Goal: Task Accomplishment & Management: Manage account settings

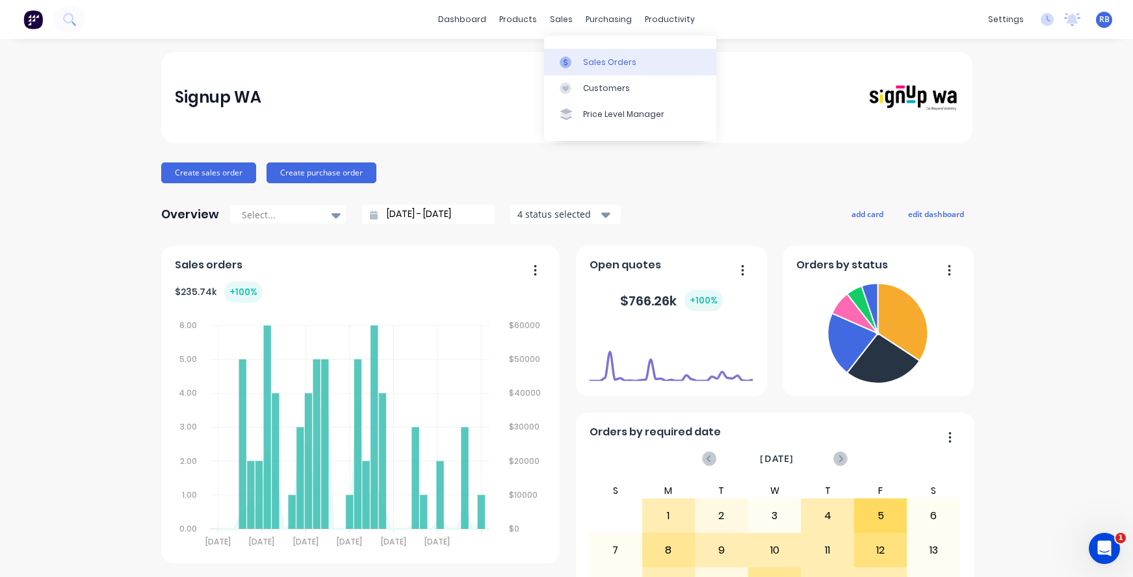
click at [602, 57] on div "Sales Orders" at bounding box center [609, 63] width 53 height 12
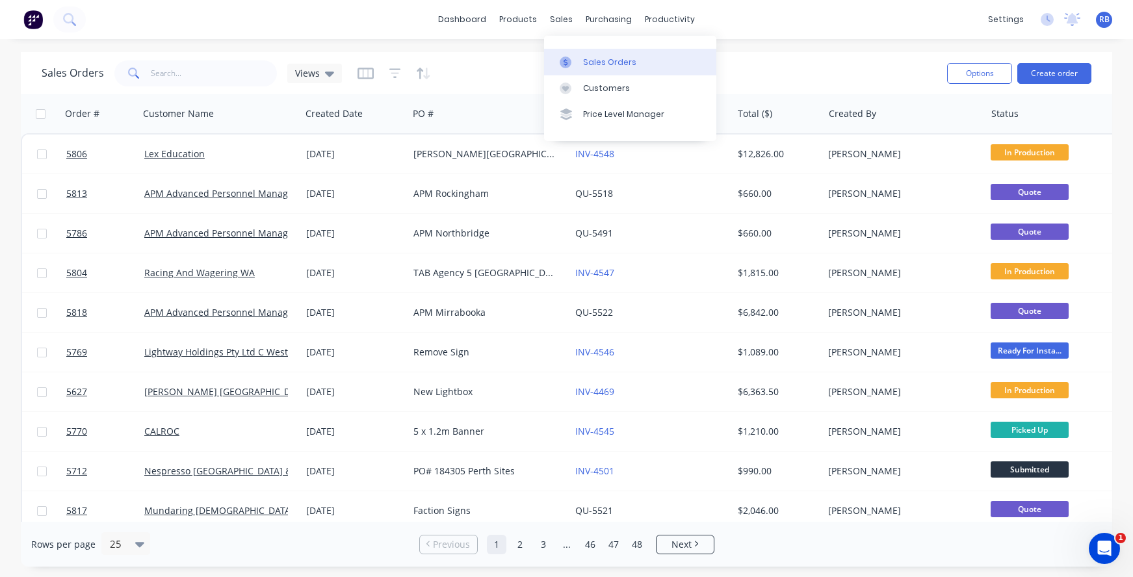
click at [605, 60] on div "Sales Orders" at bounding box center [609, 63] width 53 height 12
click at [170, 75] on input "text" at bounding box center [214, 73] width 127 height 26
type input "VET"
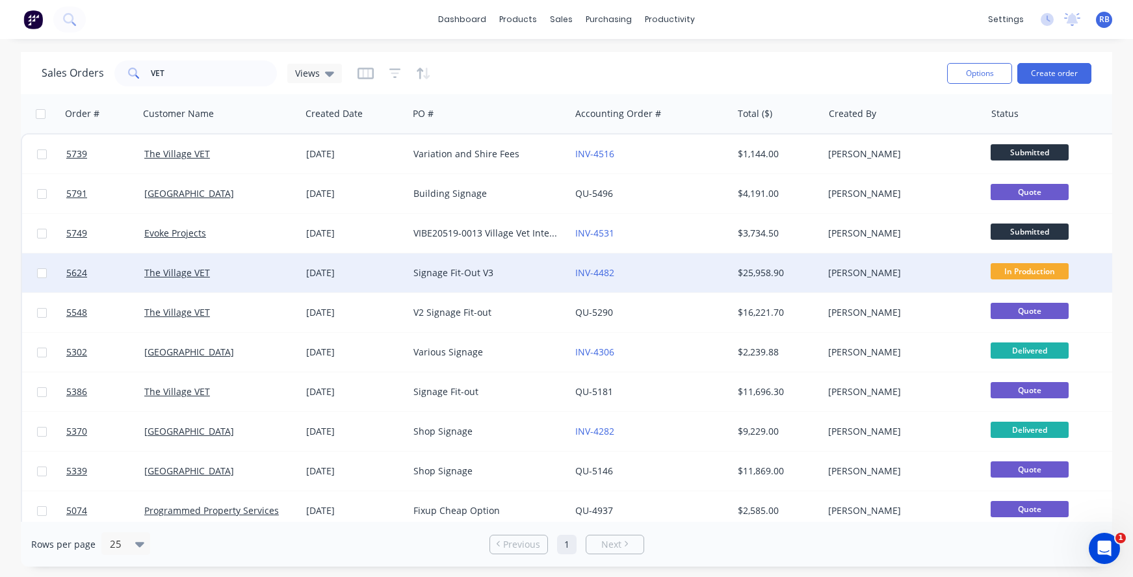
click at [676, 274] on div "INV-4482" at bounding box center [647, 272] width 144 height 13
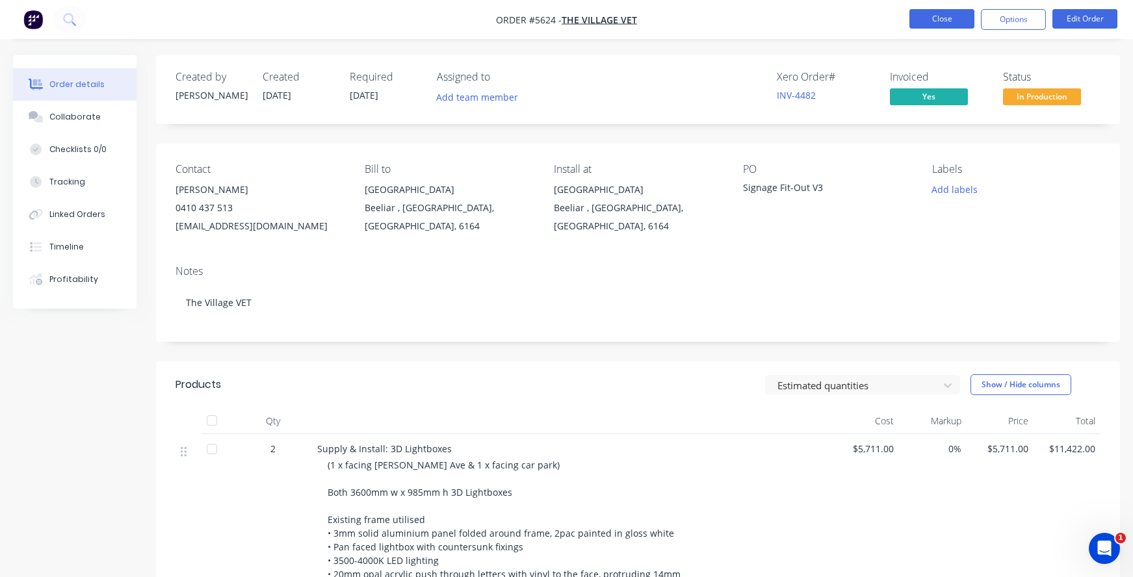
click at [933, 17] on button "Close" at bounding box center [941, 18] width 65 height 19
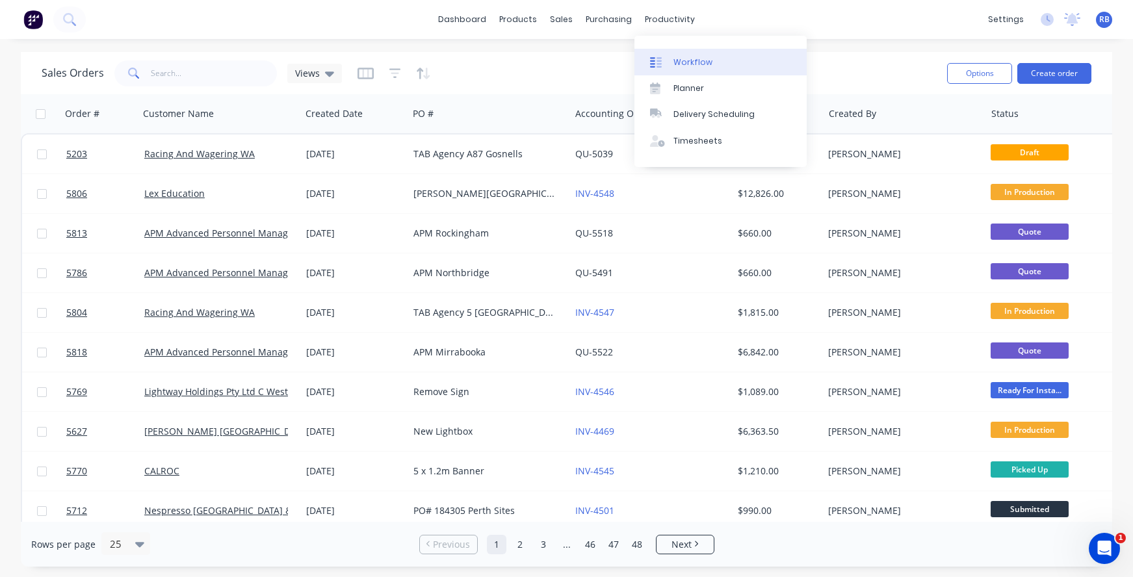
click at [699, 67] on div "Workflow" at bounding box center [692, 63] width 39 height 12
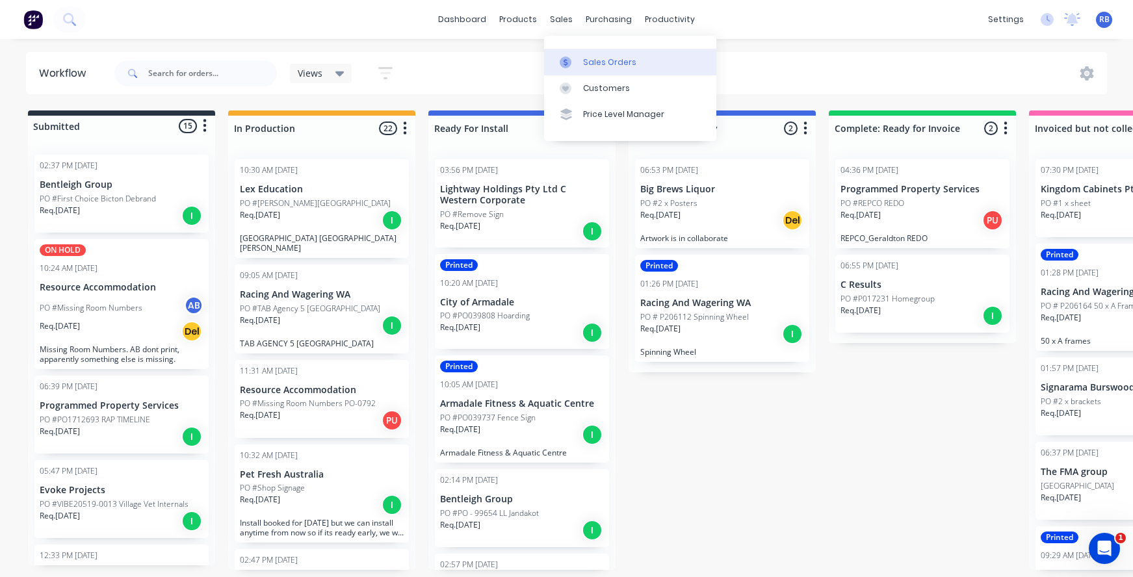
click at [604, 61] on div "Sales Orders" at bounding box center [609, 63] width 53 height 12
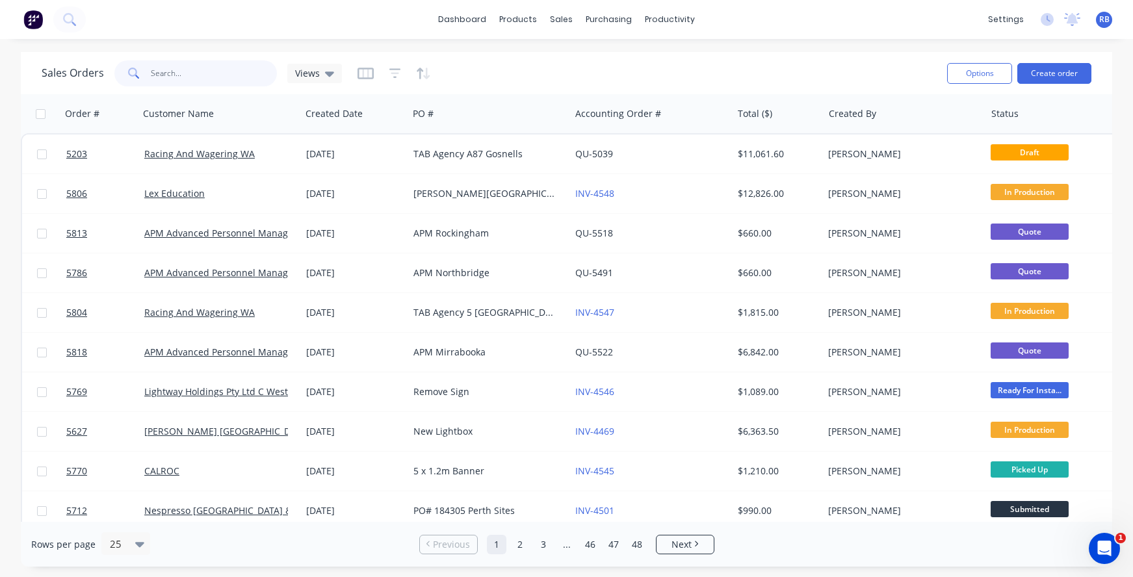
click at [185, 81] on input "text" at bounding box center [214, 73] width 127 height 26
type input "repco"
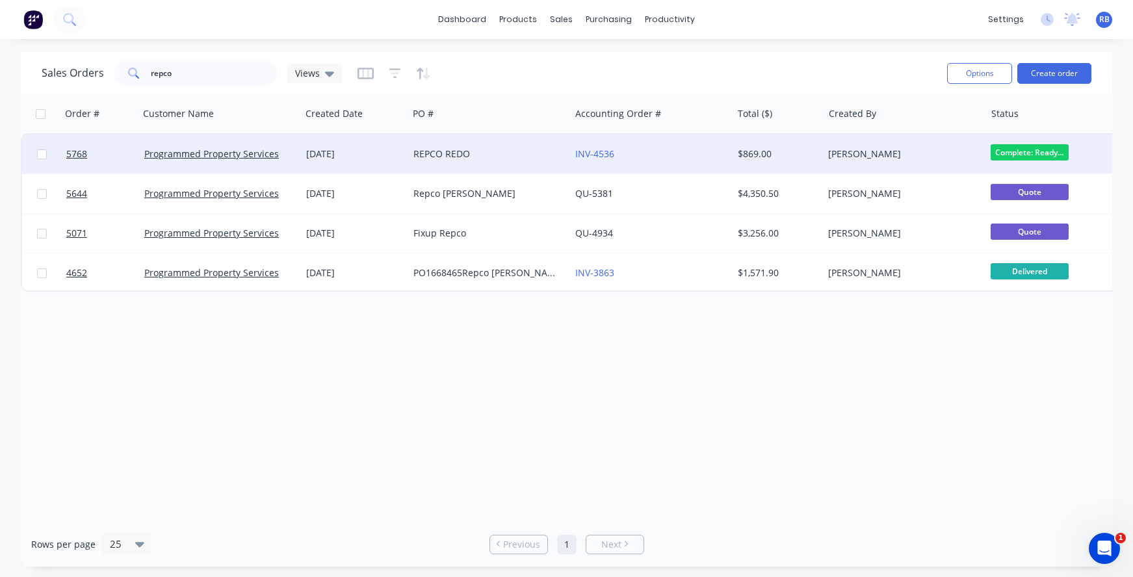
click at [654, 159] on div "INV-4536" at bounding box center [647, 154] width 144 height 13
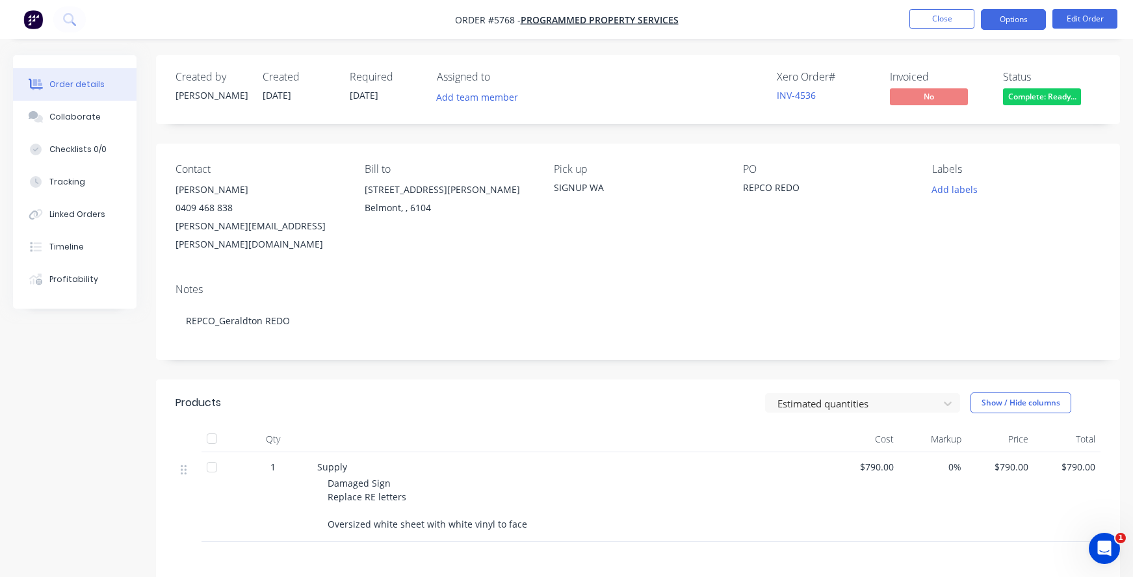
click at [1022, 17] on button "Options" at bounding box center [1013, 19] width 65 height 21
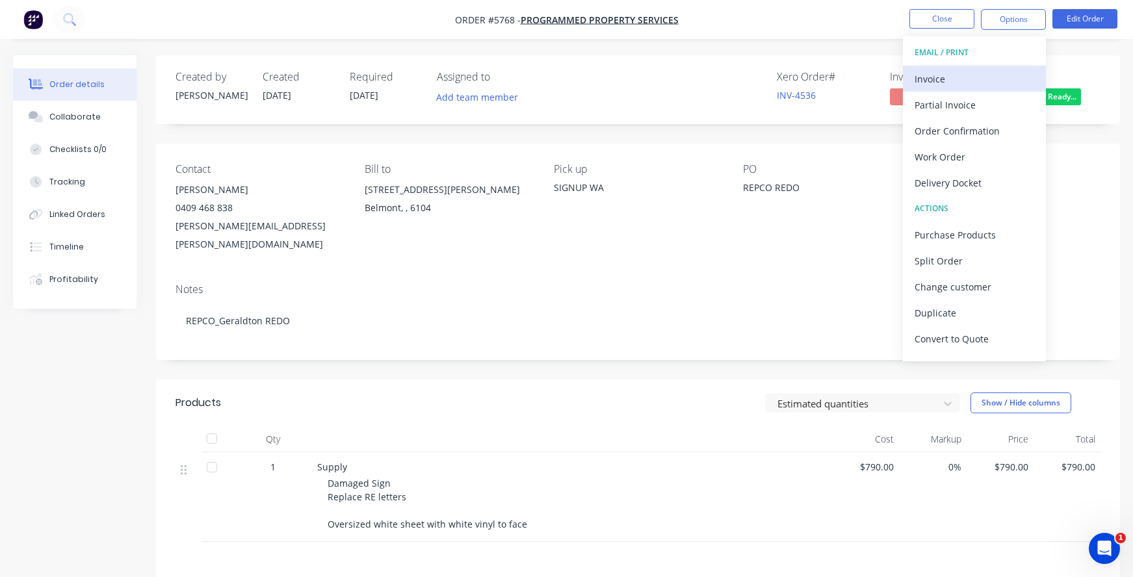
click at [951, 73] on div "Invoice" at bounding box center [974, 79] width 120 height 19
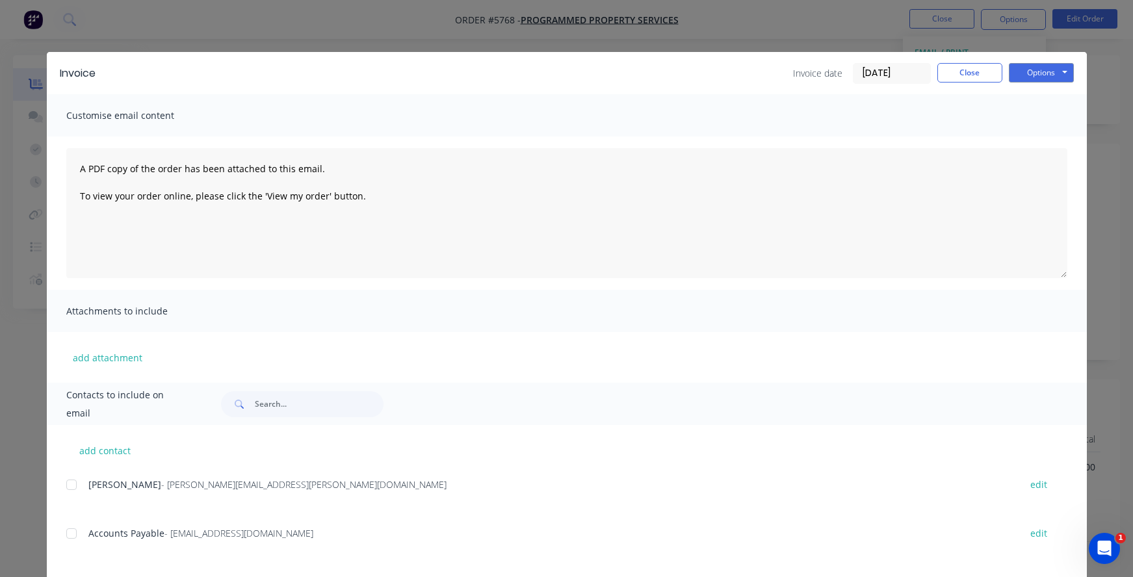
click at [69, 486] on div at bounding box center [71, 485] width 26 height 26
click at [73, 535] on div at bounding box center [71, 534] width 26 height 26
click at [1050, 71] on button "Options" at bounding box center [1041, 72] width 65 height 19
click at [1038, 139] on button "Email" at bounding box center [1050, 138] width 83 height 21
click at [959, 69] on button "Close" at bounding box center [969, 72] width 65 height 19
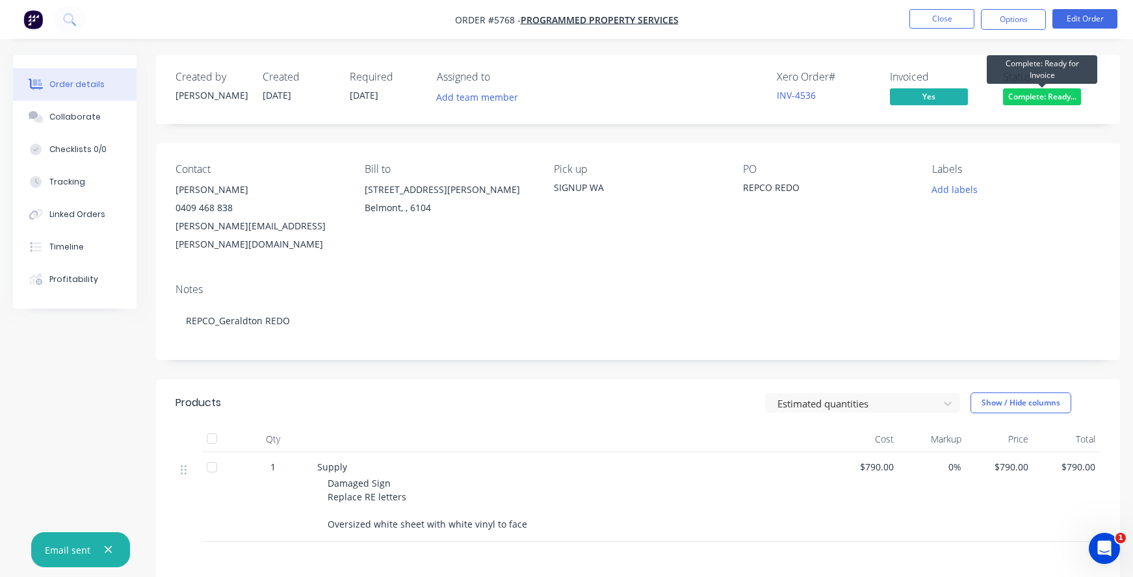
click at [1038, 95] on span "Complete: Ready..." at bounding box center [1042, 96] width 78 height 16
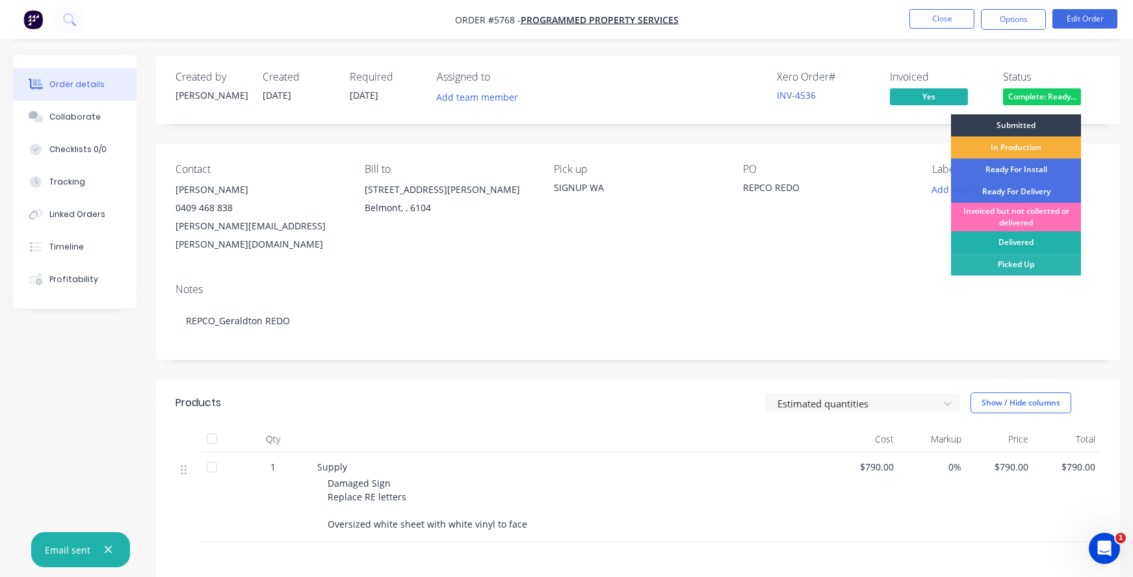
click at [998, 239] on div "Delivered" at bounding box center [1016, 242] width 130 height 22
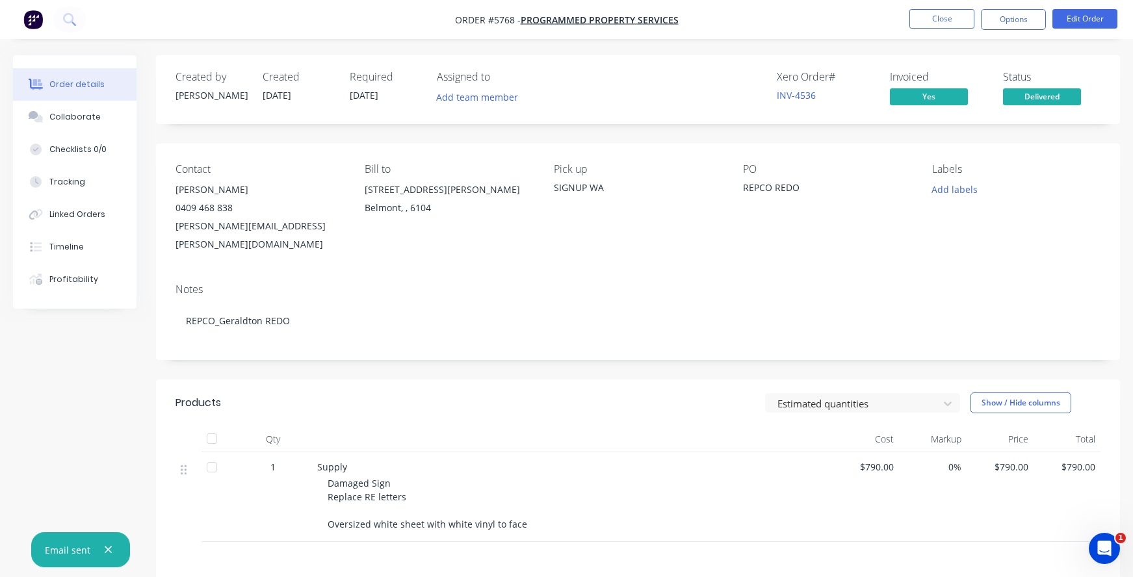
click at [944, 29] on li "Close" at bounding box center [941, 19] width 65 height 21
click at [934, 18] on button "Close" at bounding box center [941, 18] width 65 height 19
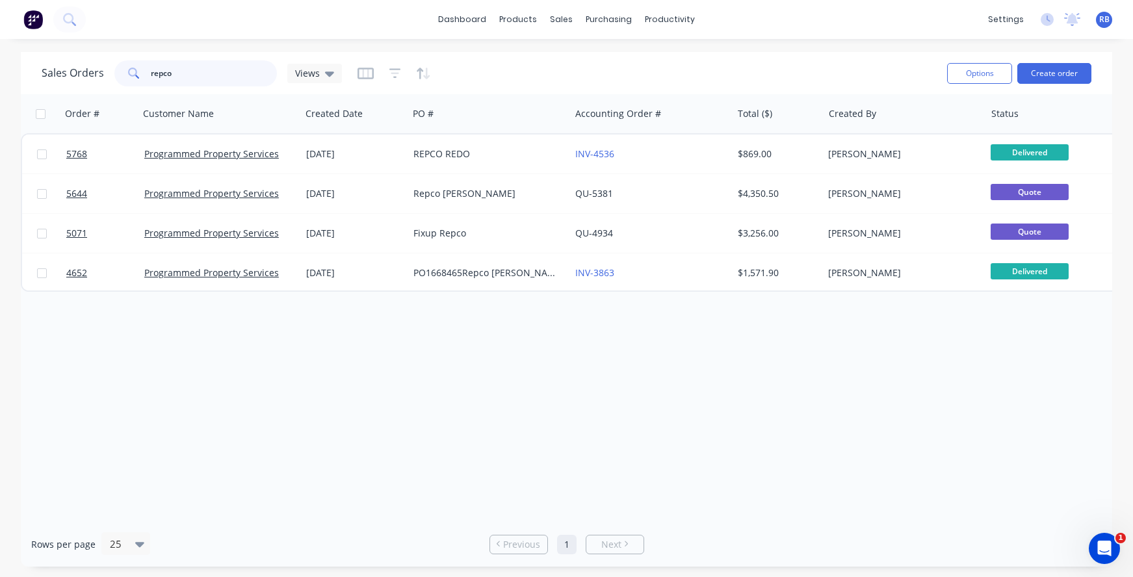
drag, startPoint x: 223, startPoint y: 79, endPoint x: 84, endPoint y: 79, distance: 138.4
click at [84, 79] on div "Sales Orders repco Views" at bounding box center [192, 73] width 300 height 26
type input "r"
type input "c result"
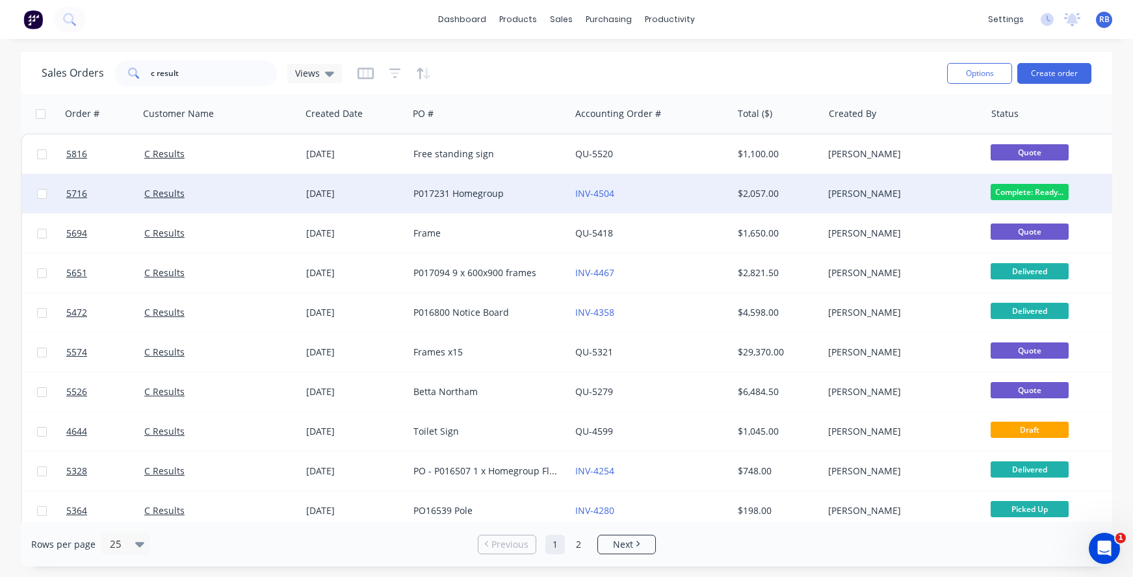
click at [666, 200] on div "INV-4504" at bounding box center [651, 193] width 162 height 39
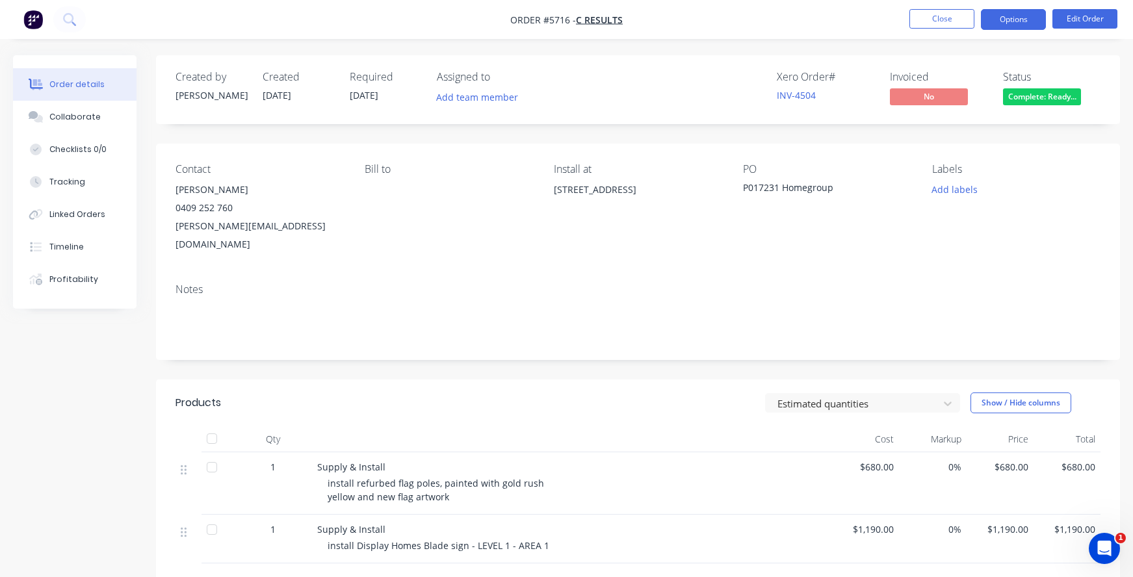
click at [1013, 23] on button "Options" at bounding box center [1013, 19] width 65 height 21
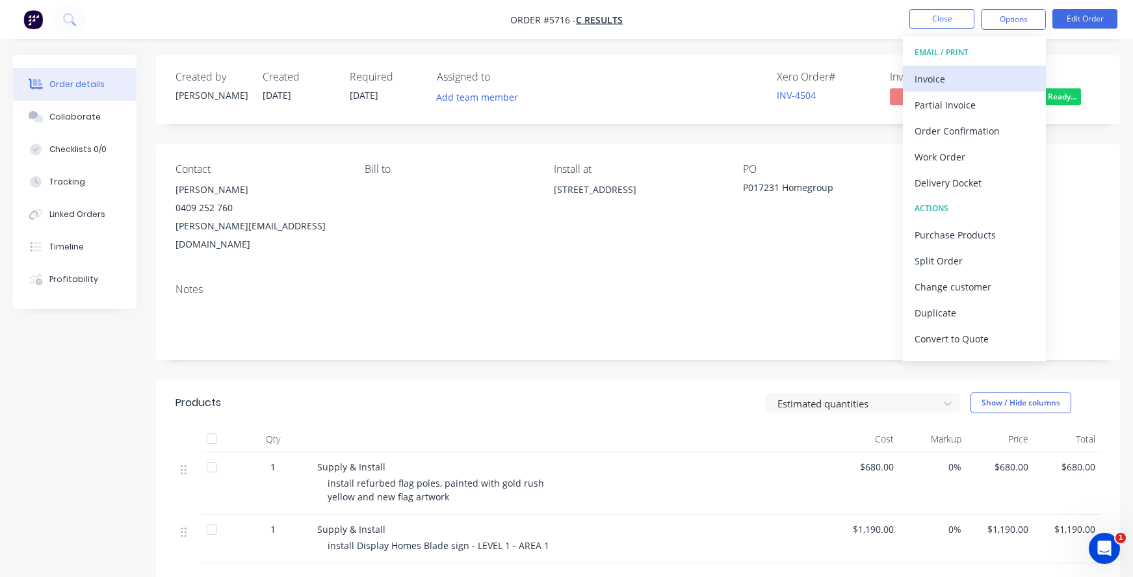
click at [948, 79] on div "Invoice" at bounding box center [974, 79] width 120 height 19
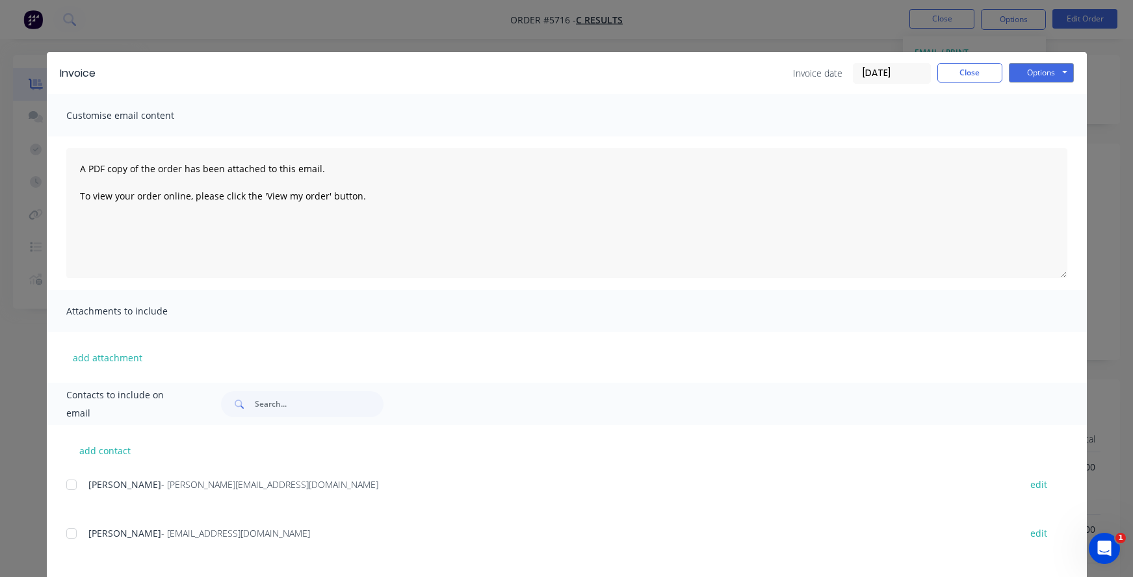
click at [74, 533] on div at bounding box center [71, 534] width 26 height 26
click at [1044, 70] on button "Options" at bounding box center [1041, 72] width 65 height 19
click at [1034, 139] on button "Email" at bounding box center [1050, 138] width 83 height 21
click at [965, 68] on button "Close" at bounding box center [969, 72] width 65 height 19
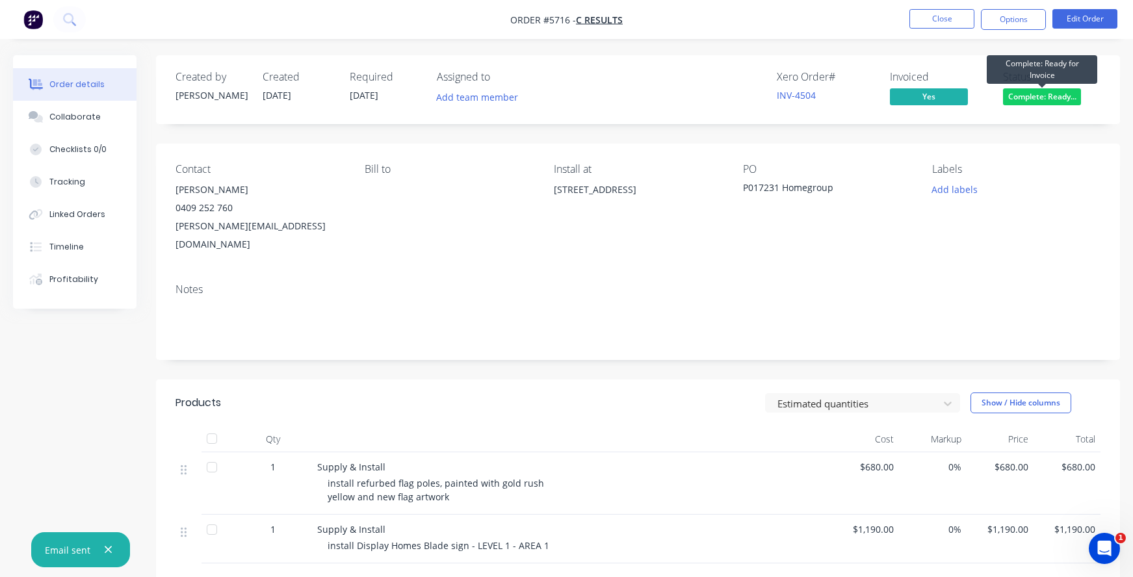
click at [1038, 94] on span "Complete: Ready..." at bounding box center [1042, 96] width 78 height 16
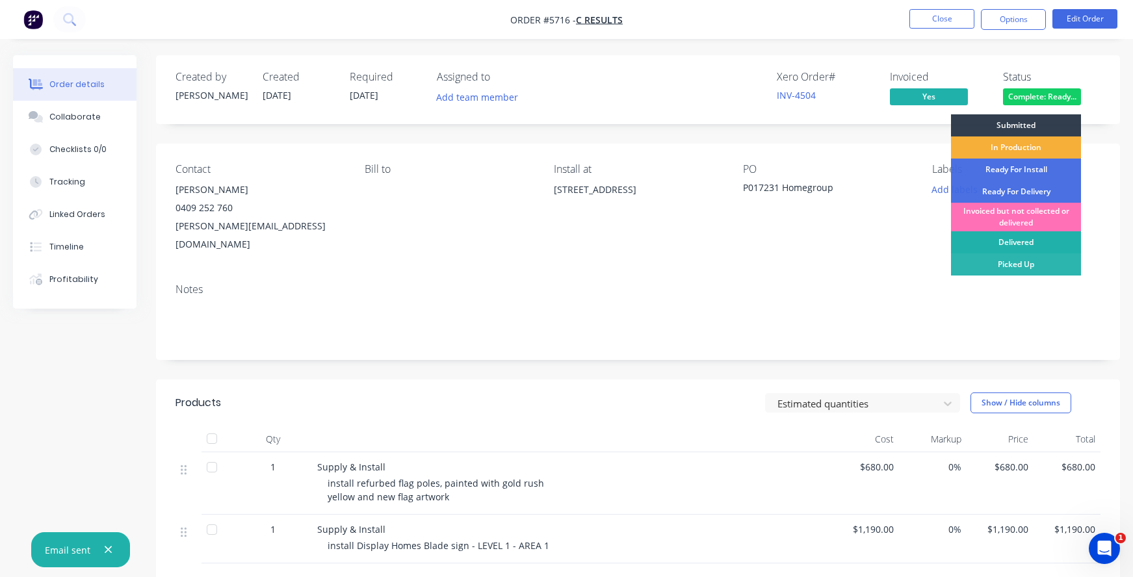
click at [1011, 243] on div "Delivered" at bounding box center [1016, 242] width 130 height 22
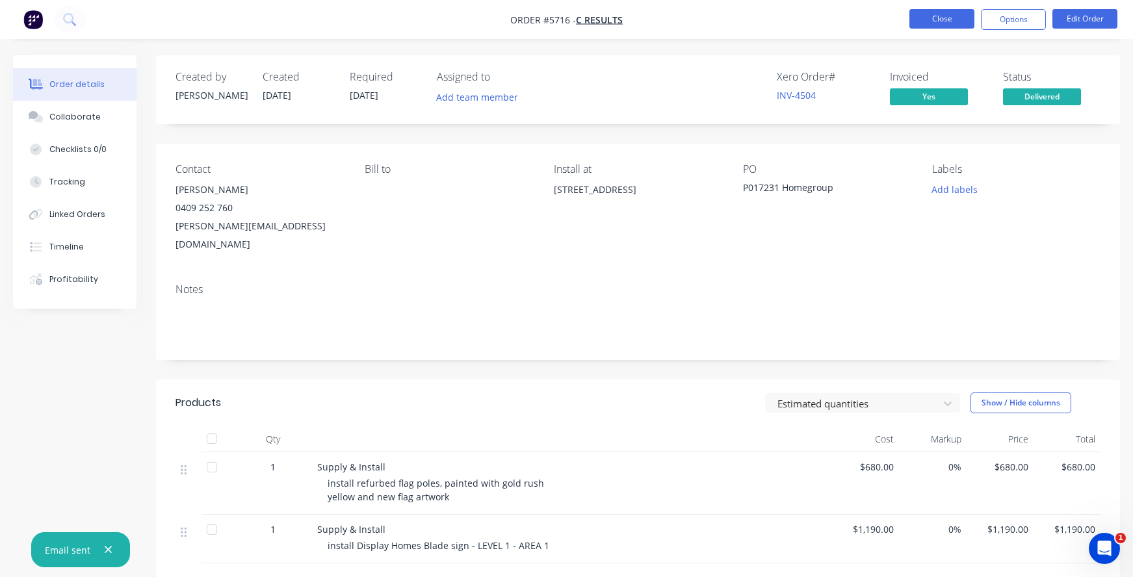
click at [938, 18] on button "Close" at bounding box center [941, 18] width 65 height 19
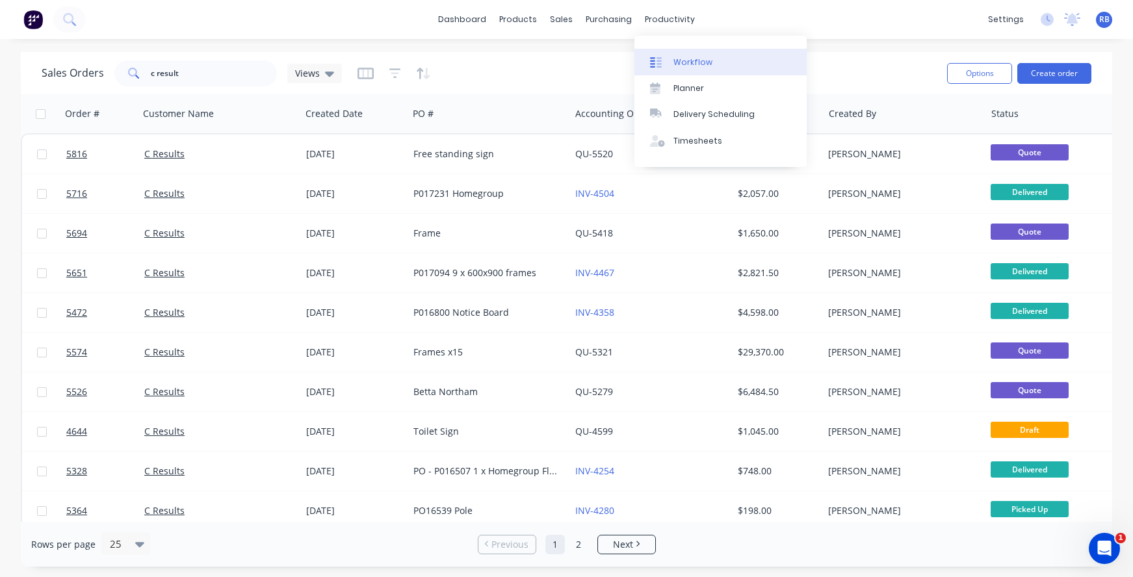
click at [686, 60] on div "Workflow" at bounding box center [692, 63] width 39 height 12
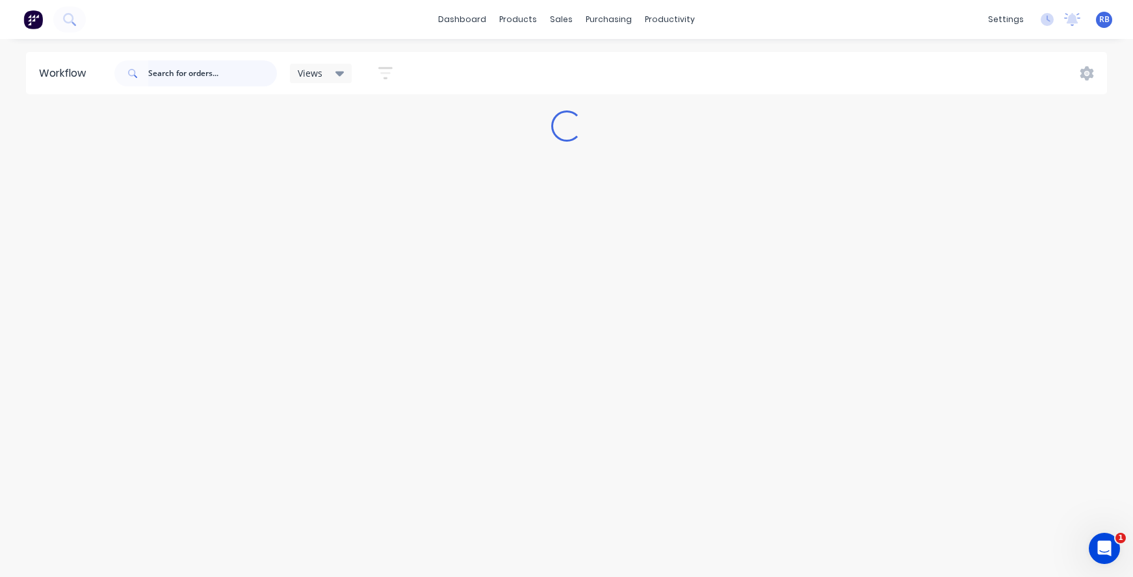
click at [225, 72] on input "text" at bounding box center [212, 73] width 129 height 26
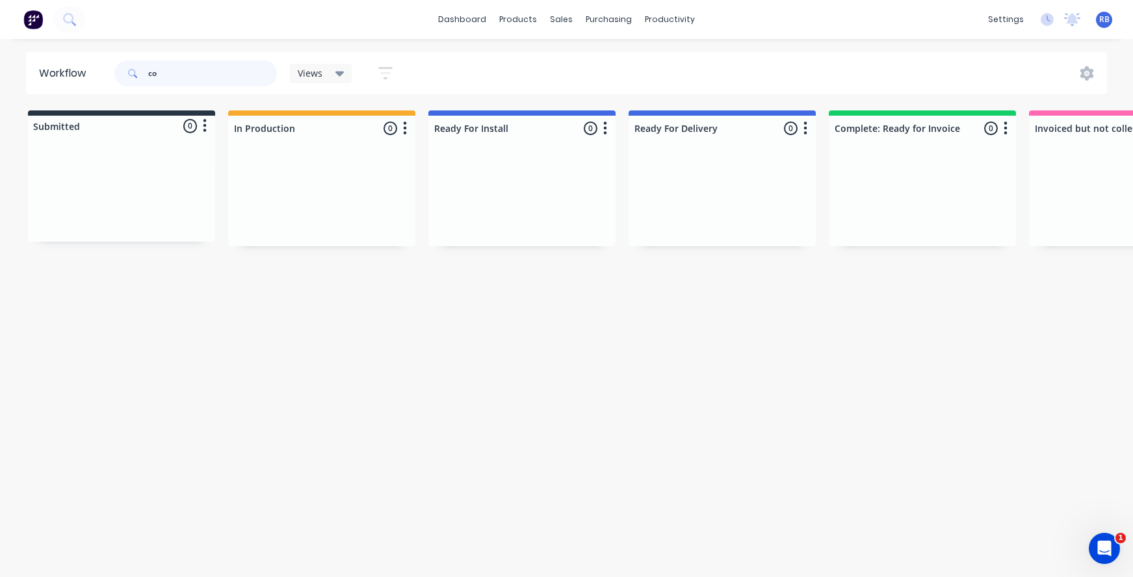
type input "c"
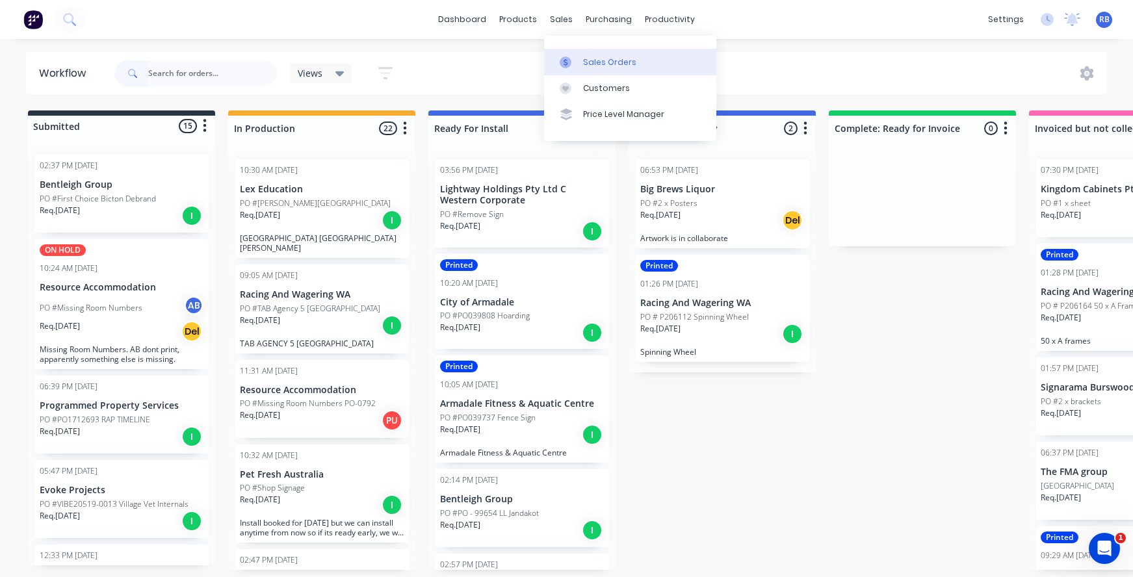
click at [607, 63] on div "Sales Orders" at bounding box center [609, 63] width 53 height 12
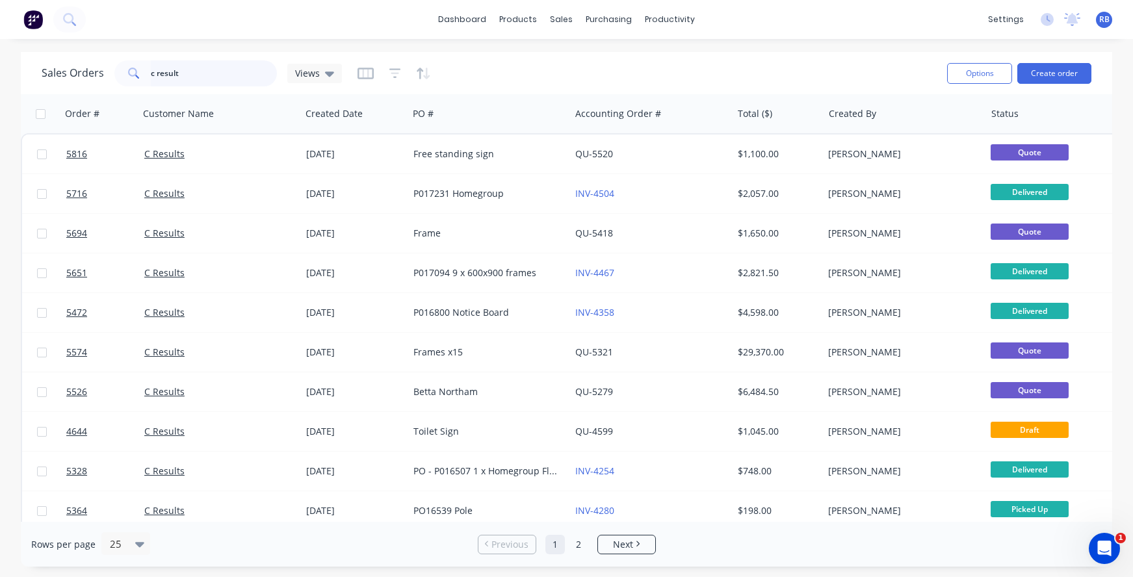
drag, startPoint x: 213, startPoint y: 77, endPoint x: 92, endPoint y: 77, distance: 120.9
click at [92, 77] on div "Sales Orders c result Views" at bounding box center [192, 73] width 300 height 26
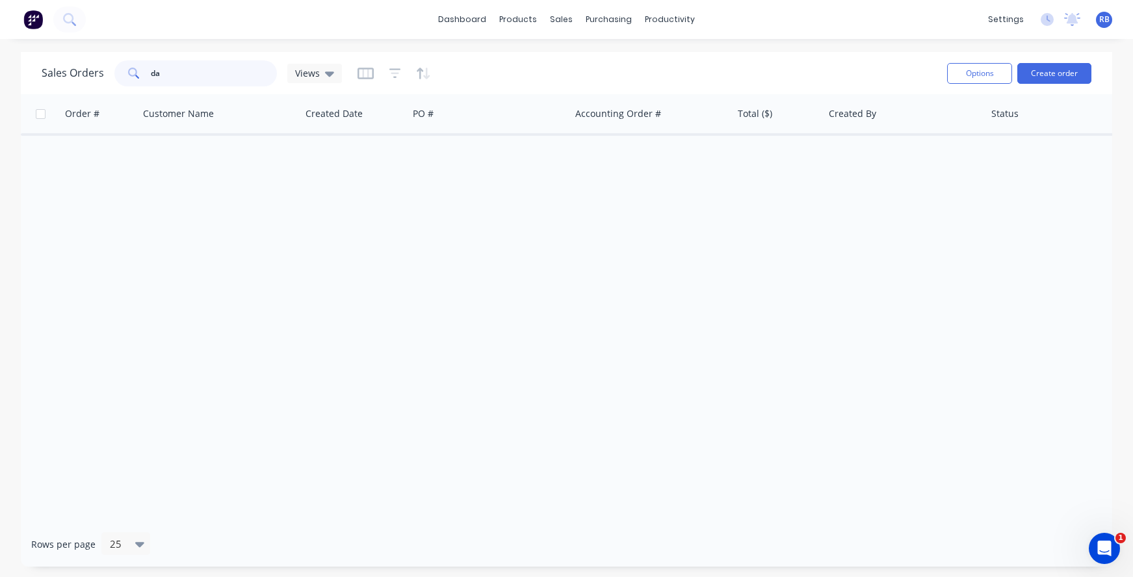
type input "d"
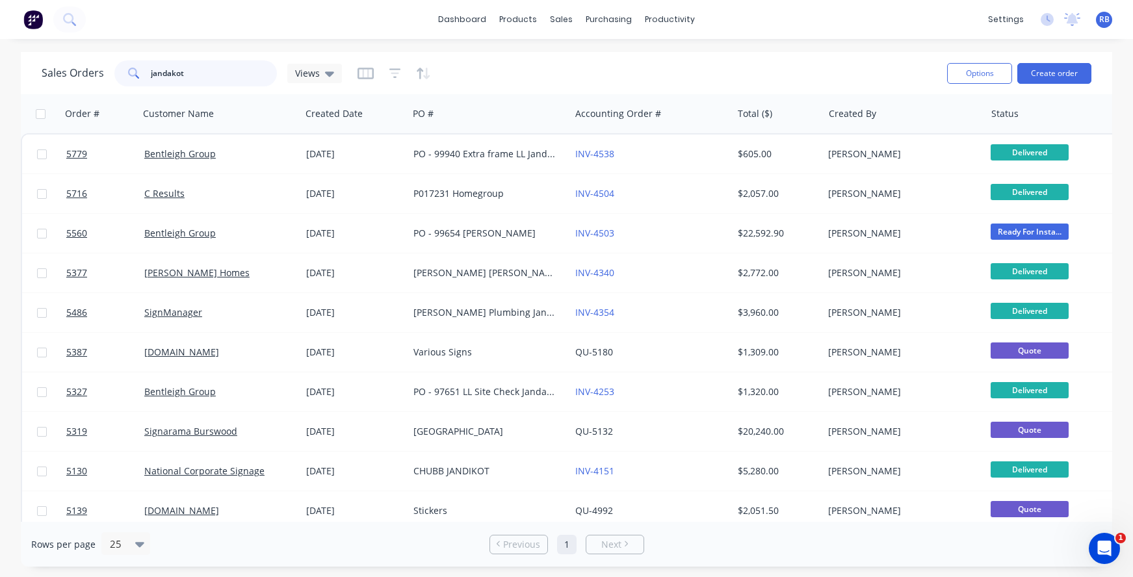
drag, startPoint x: 217, startPoint y: 74, endPoint x: 79, endPoint y: 74, distance: 137.8
click at [79, 74] on div "Sales Orders jandakot Views" at bounding box center [192, 73] width 300 height 26
type input "[PERSON_NAME]"
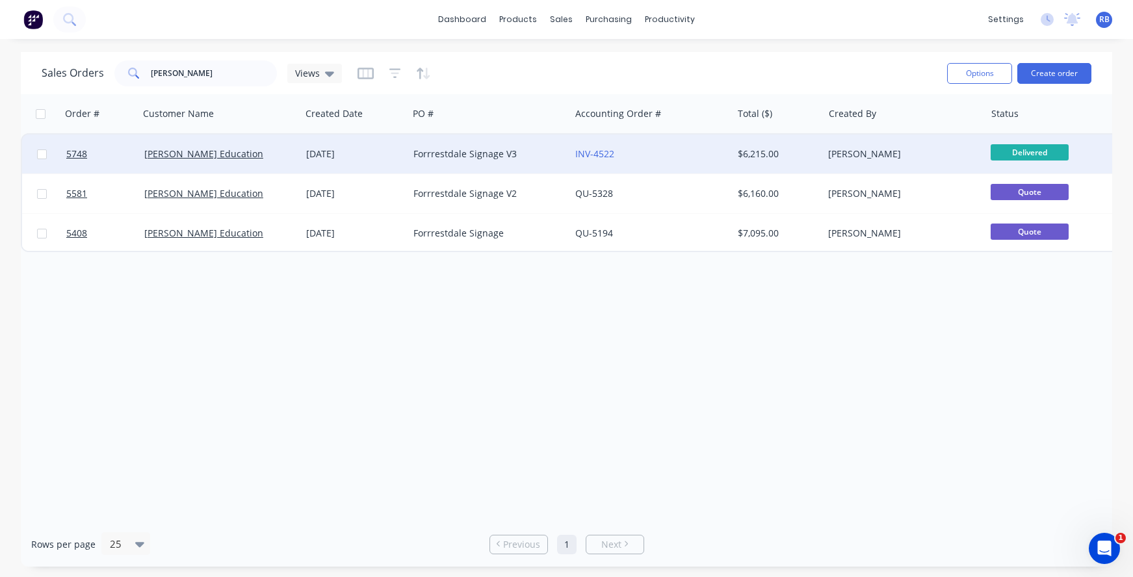
click at [661, 152] on div "INV-4522" at bounding box center [647, 154] width 144 height 13
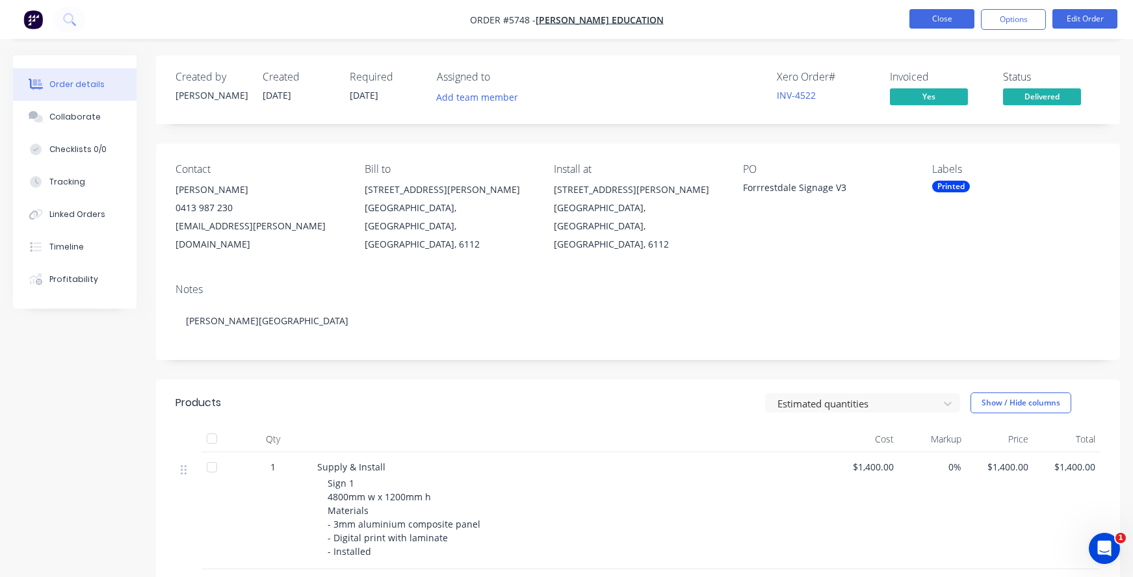
click at [933, 27] on button "Close" at bounding box center [941, 18] width 65 height 19
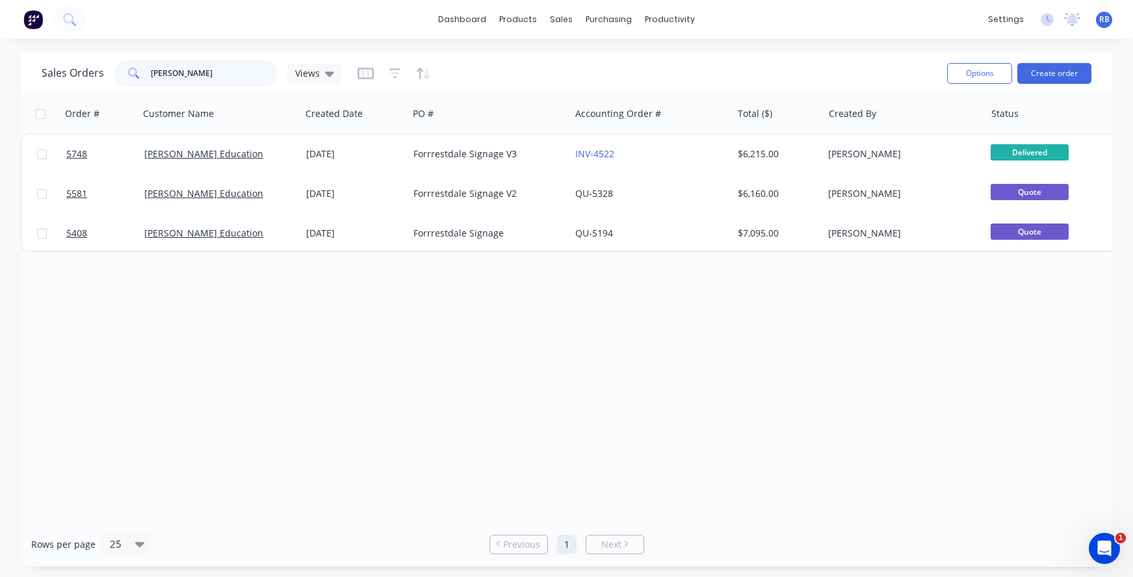
drag, startPoint x: 216, startPoint y: 72, endPoint x: 89, endPoint y: 78, distance: 126.9
click at [89, 78] on div "Sales Orders [PERSON_NAME] Views" at bounding box center [192, 73] width 300 height 26
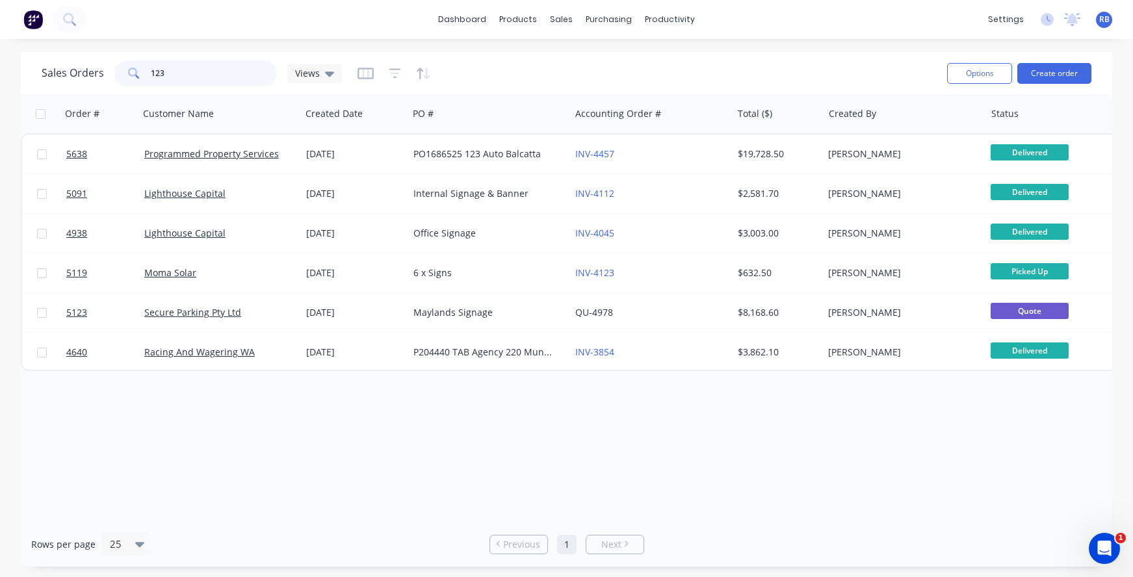
drag, startPoint x: 169, startPoint y: 78, endPoint x: 112, endPoint y: 78, distance: 57.2
click at [112, 78] on div "Sales Orders 123 Views" at bounding box center [192, 73] width 300 height 26
type input "bunbury"
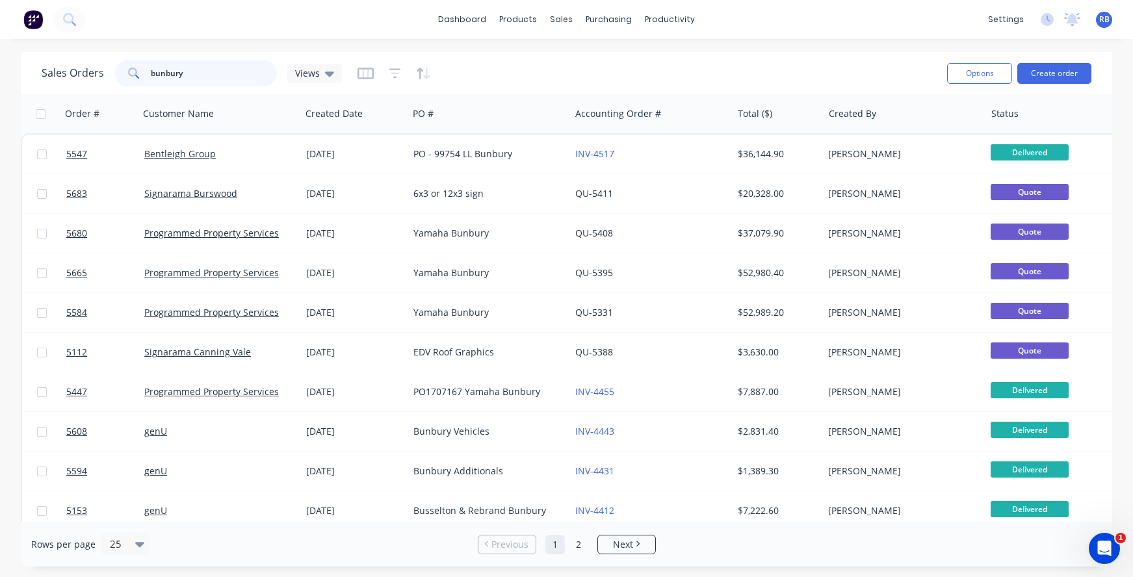
click at [205, 73] on input "bunbury" at bounding box center [214, 73] width 127 height 26
drag, startPoint x: 205, startPoint y: 73, endPoint x: 70, endPoint y: 61, distance: 135.1
click at [70, 61] on div "Sales Orders bunbury Views" at bounding box center [192, 73] width 300 height 26
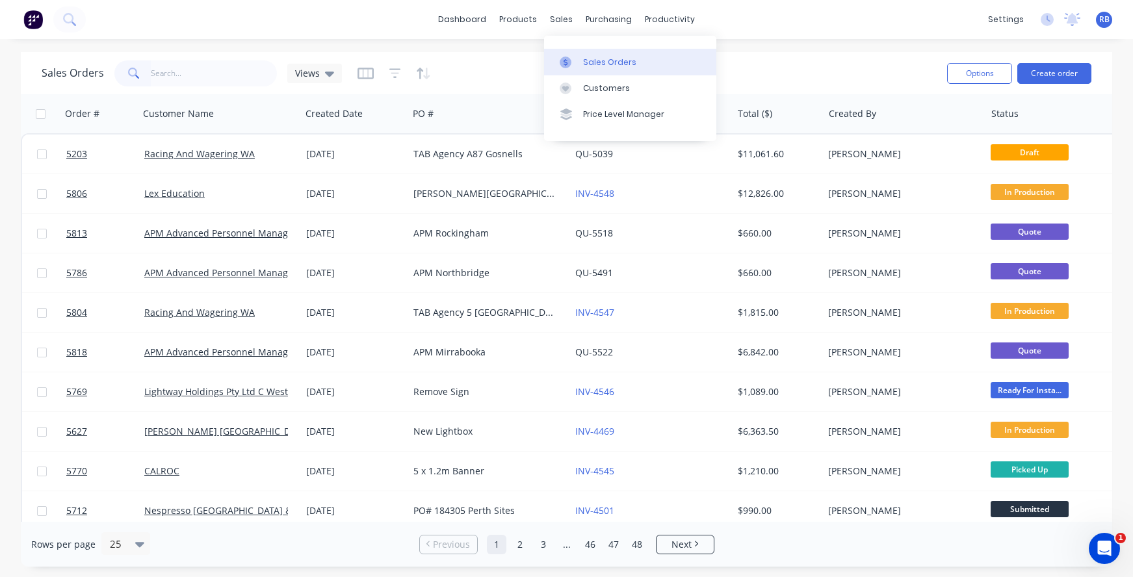
click at [582, 57] on link "Sales Orders" at bounding box center [630, 62] width 172 height 26
click at [166, 68] on input "text" at bounding box center [214, 73] width 127 height 26
type input "[PERSON_NAME] homes"
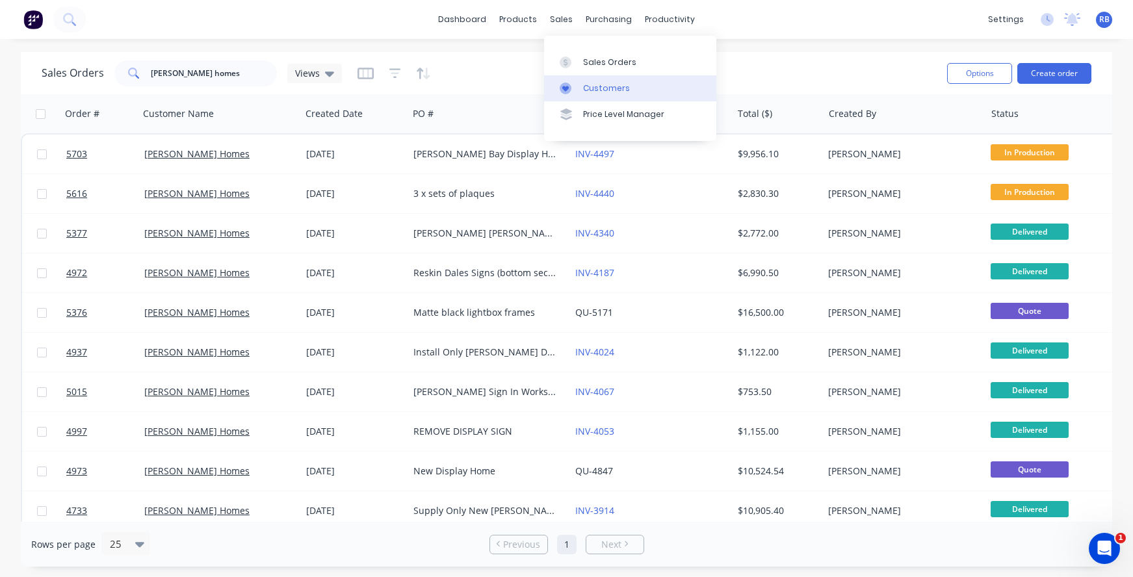
click at [594, 90] on div "Customers" at bounding box center [606, 89] width 47 height 12
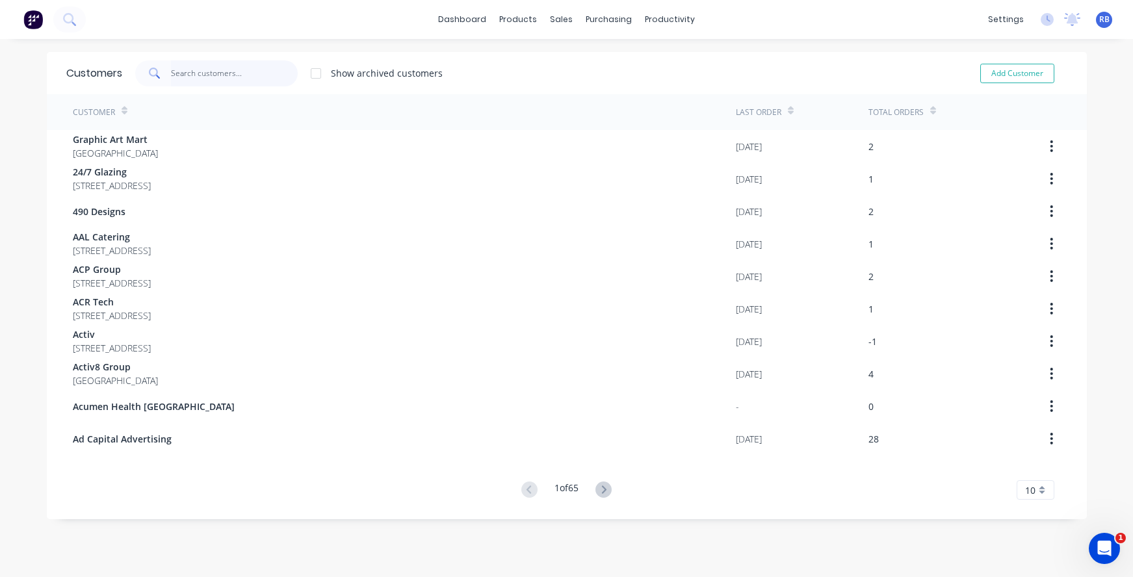
click at [192, 86] on input "text" at bounding box center [234, 73] width 127 height 26
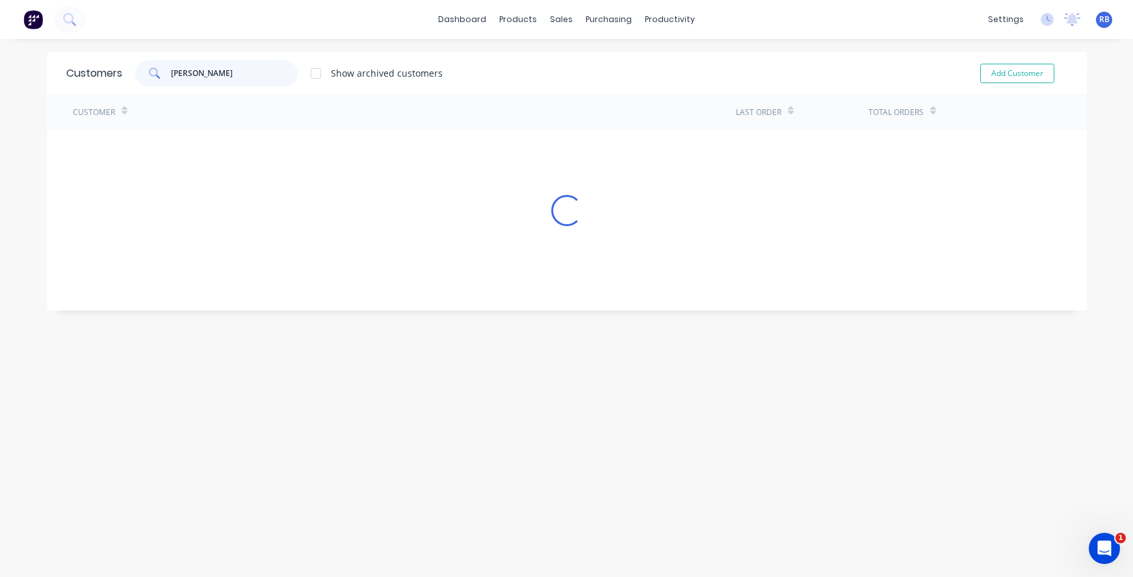
type input "[PERSON_NAME]"
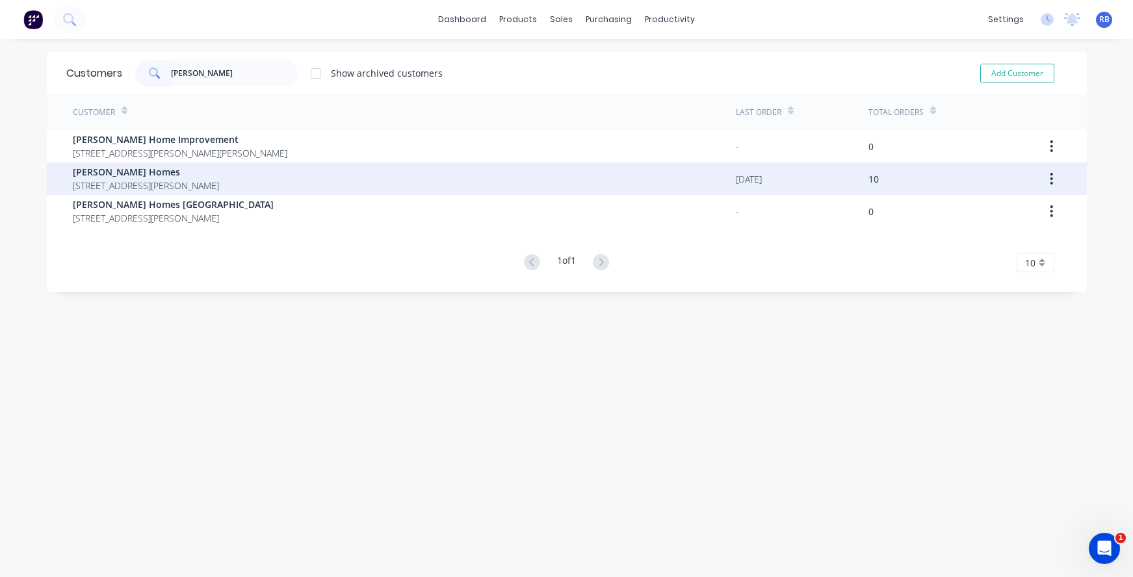
click at [193, 181] on span "[STREET_ADDRESS][PERSON_NAME]" at bounding box center [146, 186] width 146 height 14
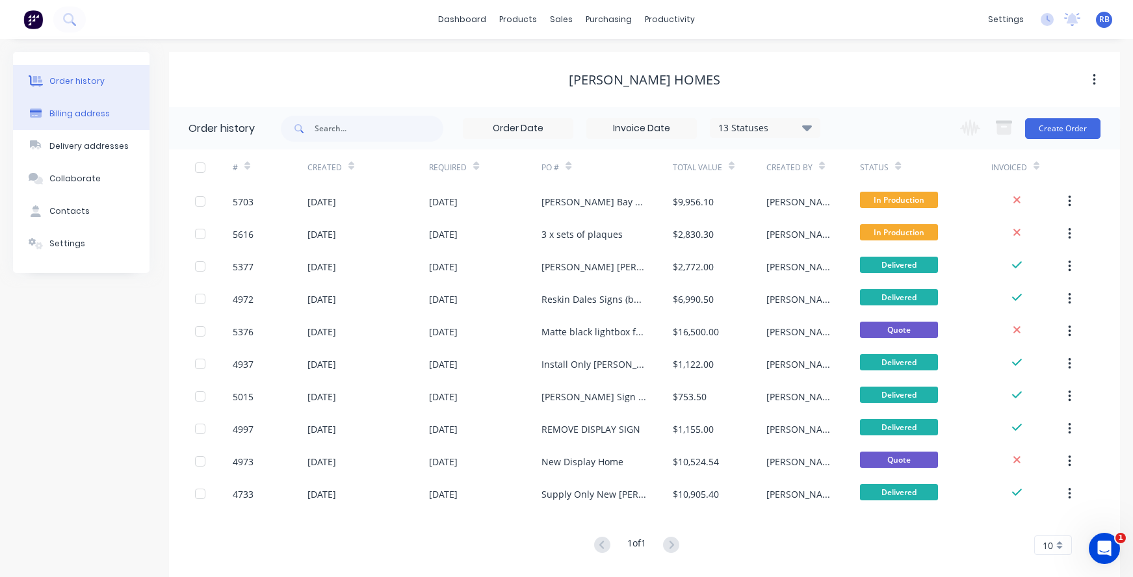
click at [80, 114] on div "Billing address" at bounding box center [79, 114] width 60 height 12
select select "AU"
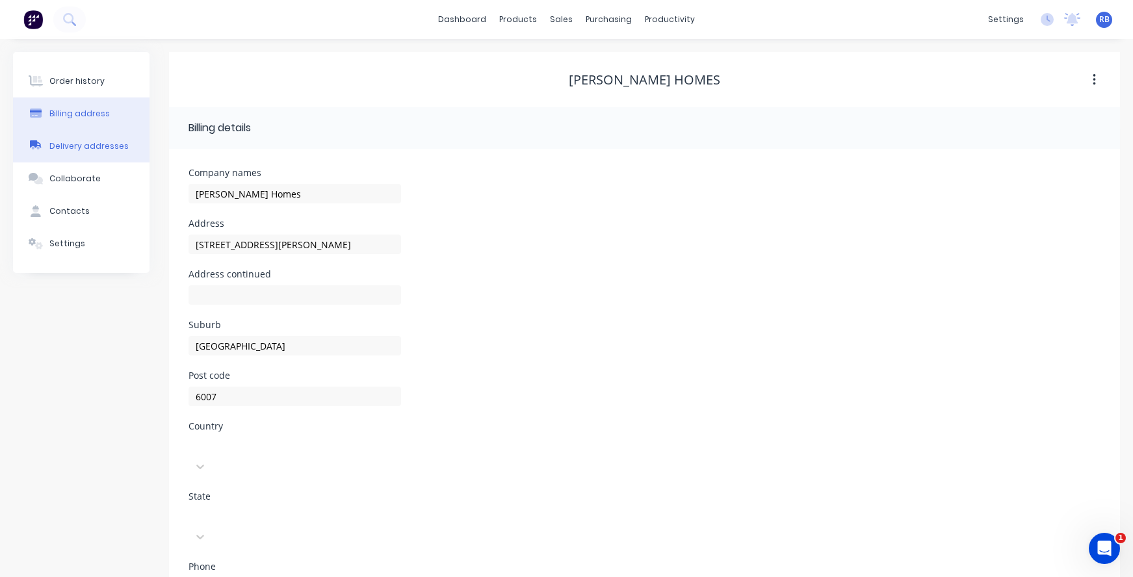
click at [73, 146] on div "Delivery addresses" at bounding box center [88, 146] width 79 height 12
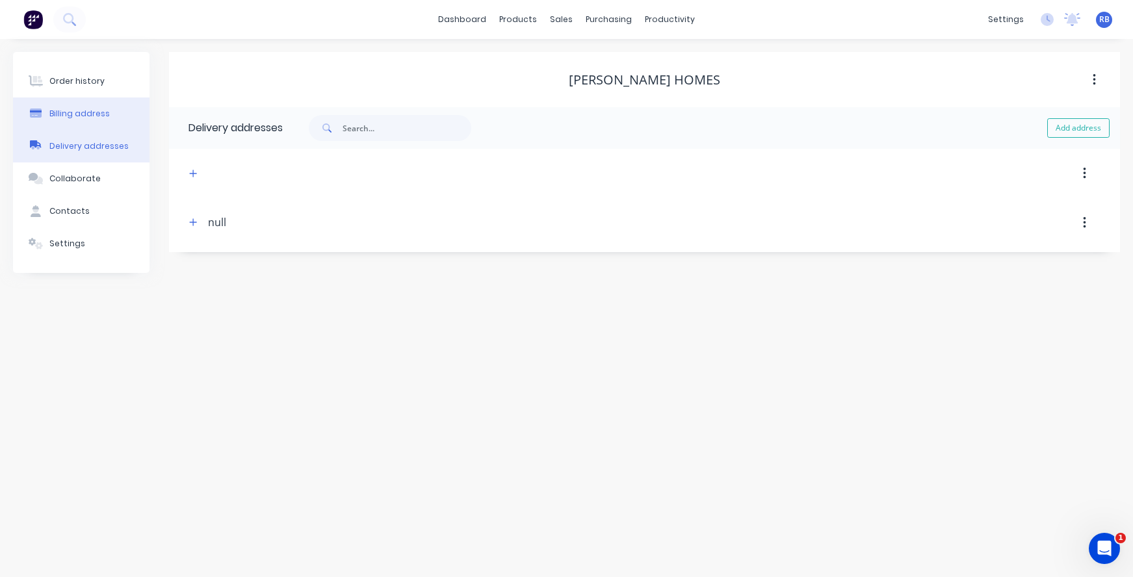
click at [82, 107] on button "Billing address" at bounding box center [81, 113] width 136 height 32
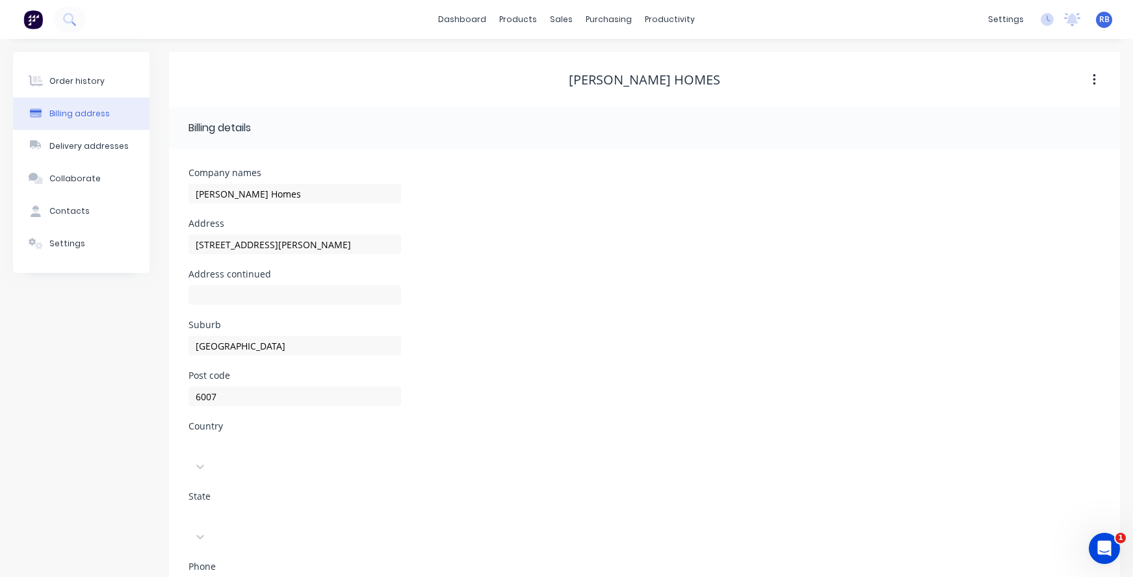
click at [202, 233] on div "[STREET_ADDRESS][PERSON_NAME]" at bounding box center [294, 250] width 213 height 38
drag, startPoint x: 250, startPoint y: 239, endPoint x: 192, endPoint y: 223, distance: 59.4
click at [192, 223] on div "Address [STREET_ADDRESS][PERSON_NAME]" at bounding box center [294, 244] width 213 height 51
paste input "ABN Residential WA Pty Ltd"
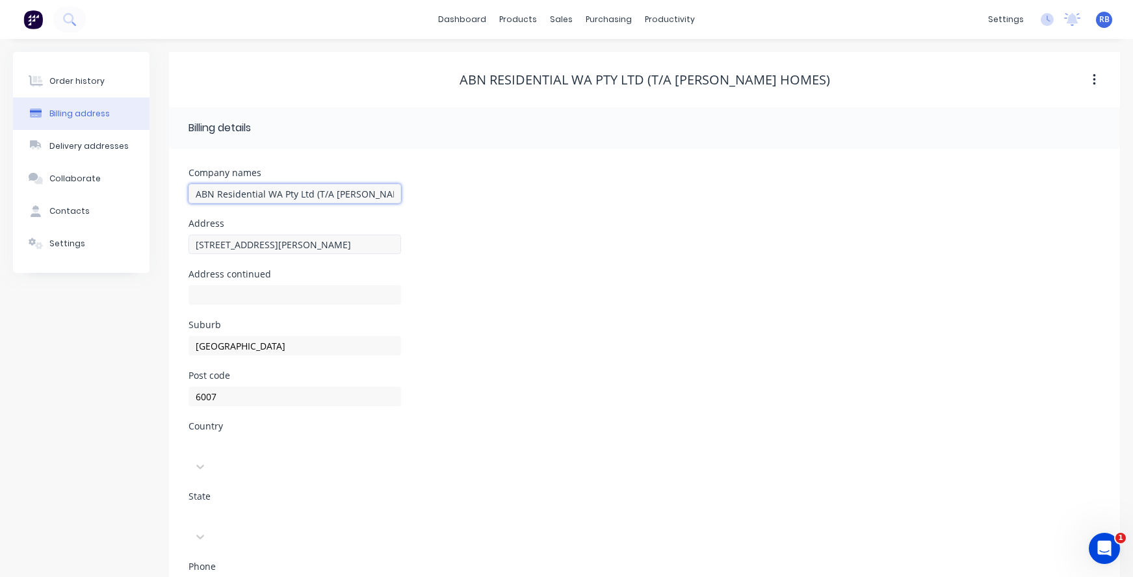
type input "ABN Residential WA Pty Ltd (T/A [PERSON_NAME] Homes)"
click at [298, 238] on input "[STREET_ADDRESS][PERSON_NAME]" at bounding box center [294, 244] width 213 height 19
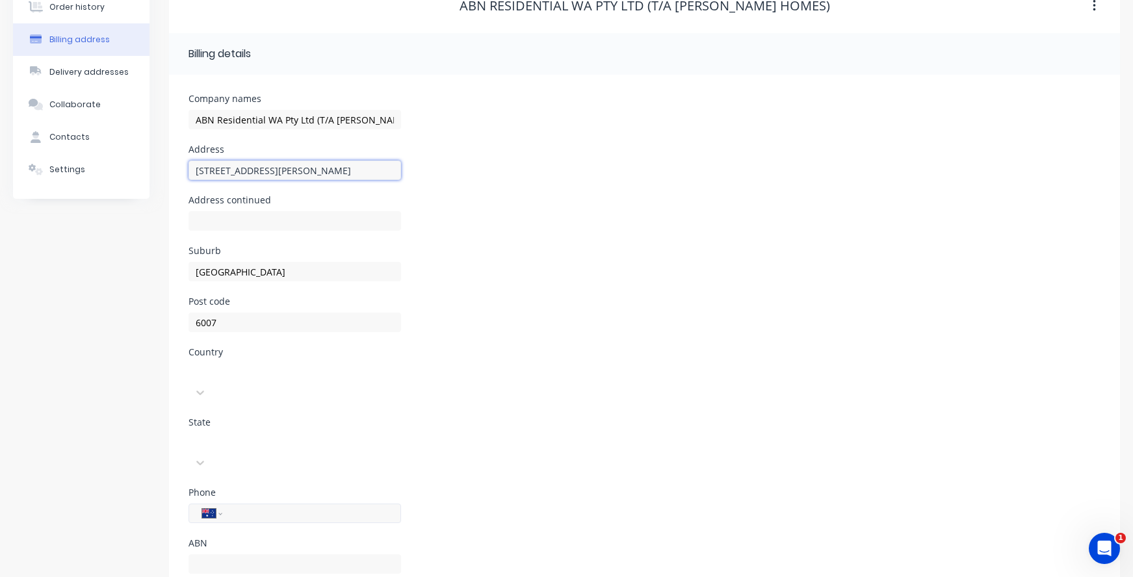
scroll to position [73, 0]
click at [215, 555] on input "text" at bounding box center [294, 564] width 213 height 19
paste input "11 008 871 761"
type input "11 008 871 761"
click at [88, 58] on button "Delivery addresses" at bounding box center [81, 73] width 136 height 32
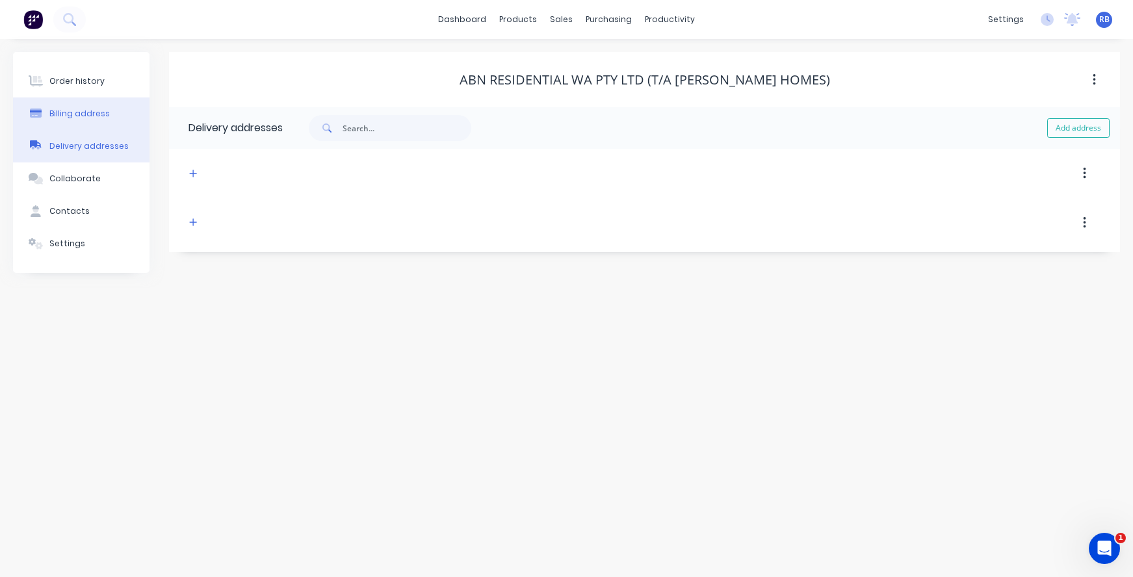
click at [55, 114] on div "Billing address" at bounding box center [79, 114] width 60 height 12
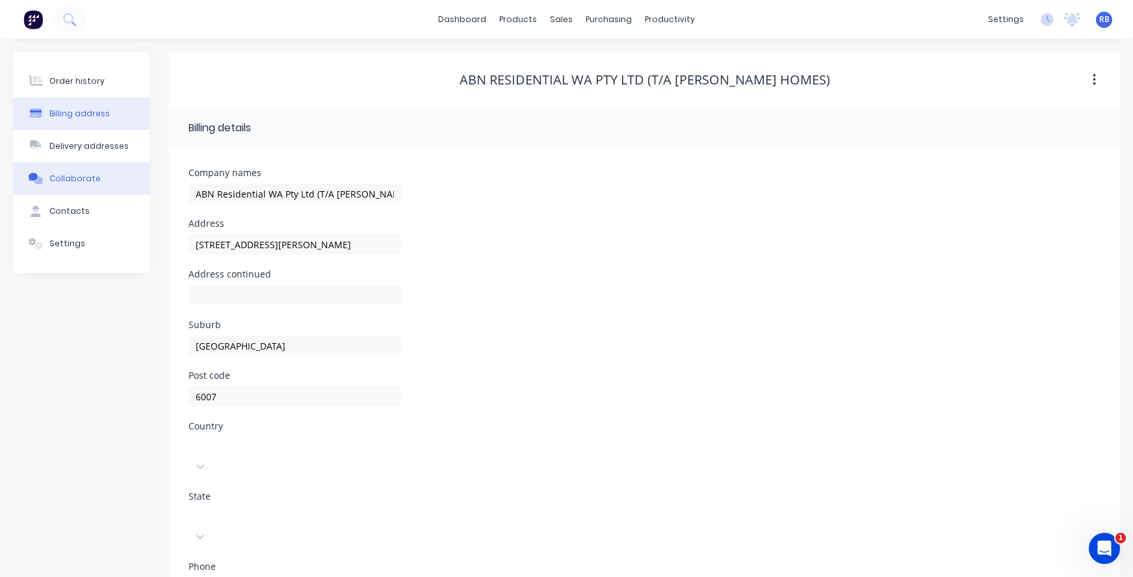
click at [67, 171] on button "Collaborate" at bounding box center [81, 178] width 136 height 32
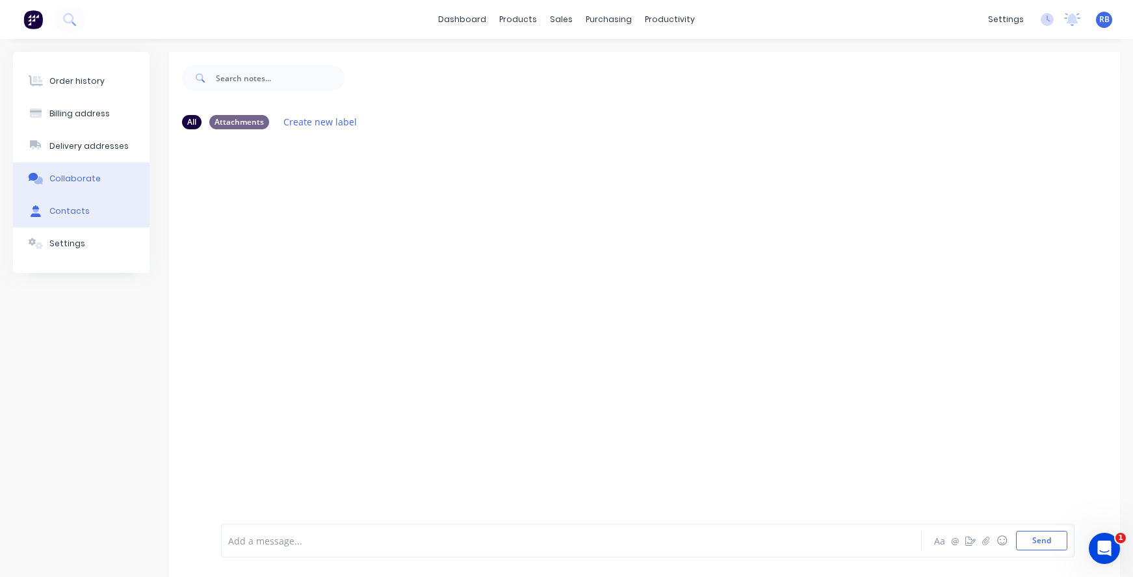
click at [44, 208] on div at bounding box center [35, 211] width 19 height 12
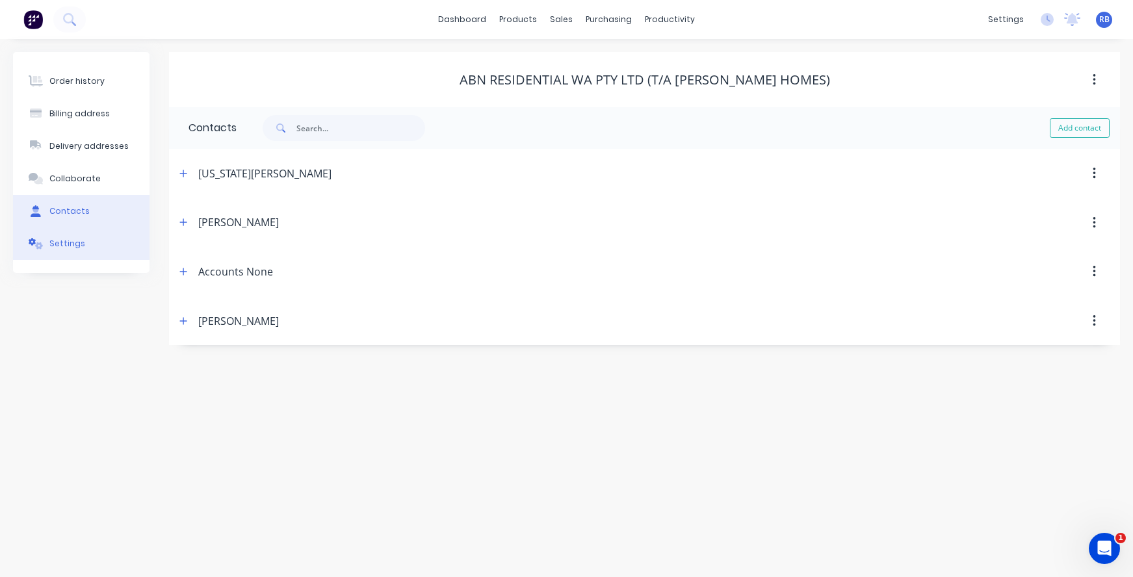
click at [57, 240] on div "Settings" at bounding box center [67, 244] width 36 height 12
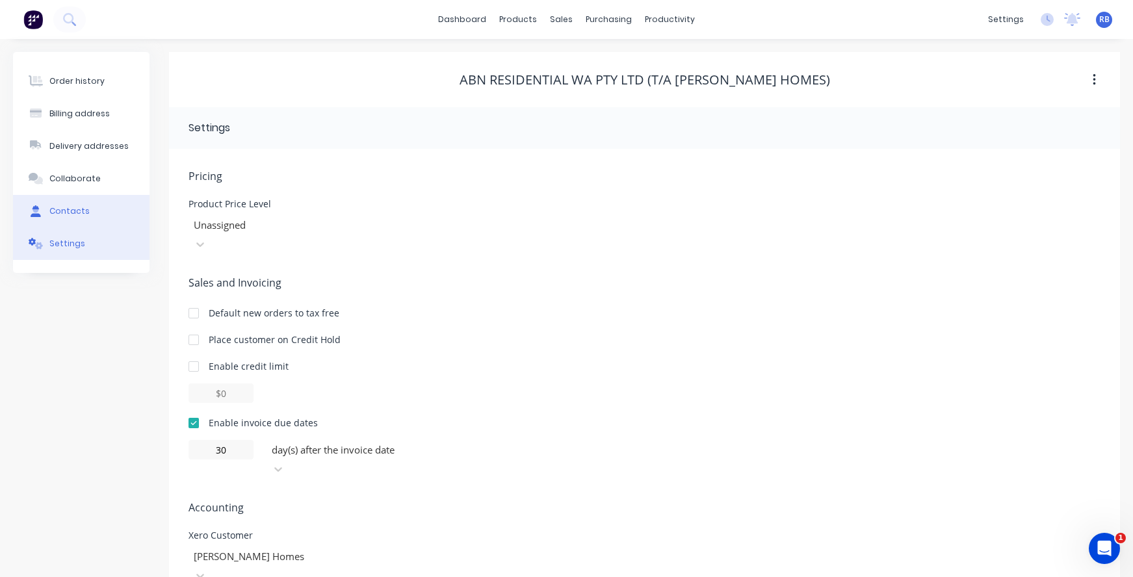
click at [86, 212] on button "Contacts" at bounding box center [81, 211] width 136 height 32
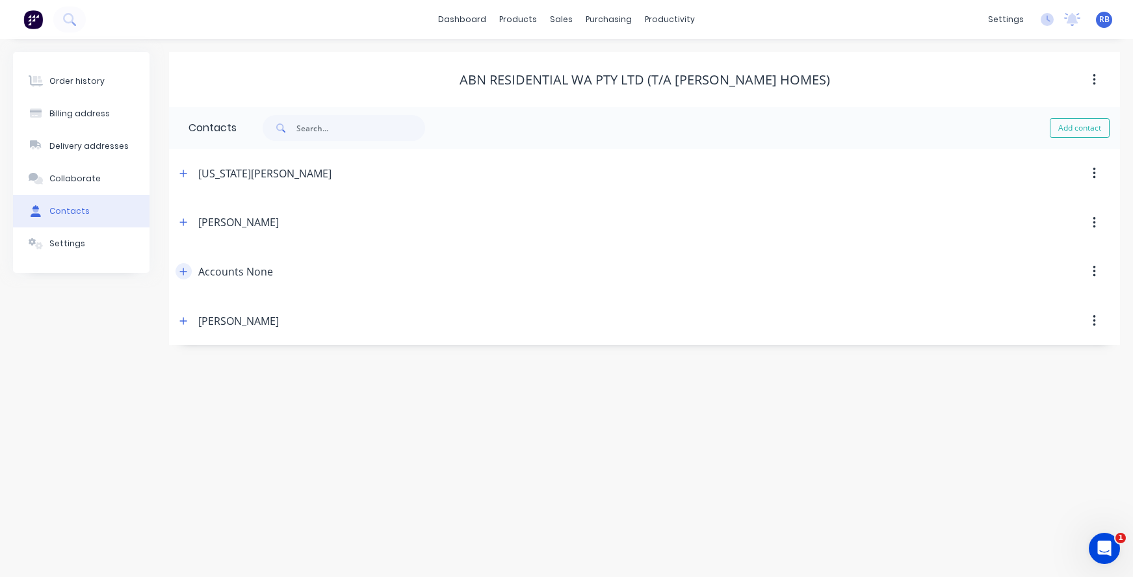
click at [185, 269] on icon "button" at bounding box center [183, 271] width 8 height 9
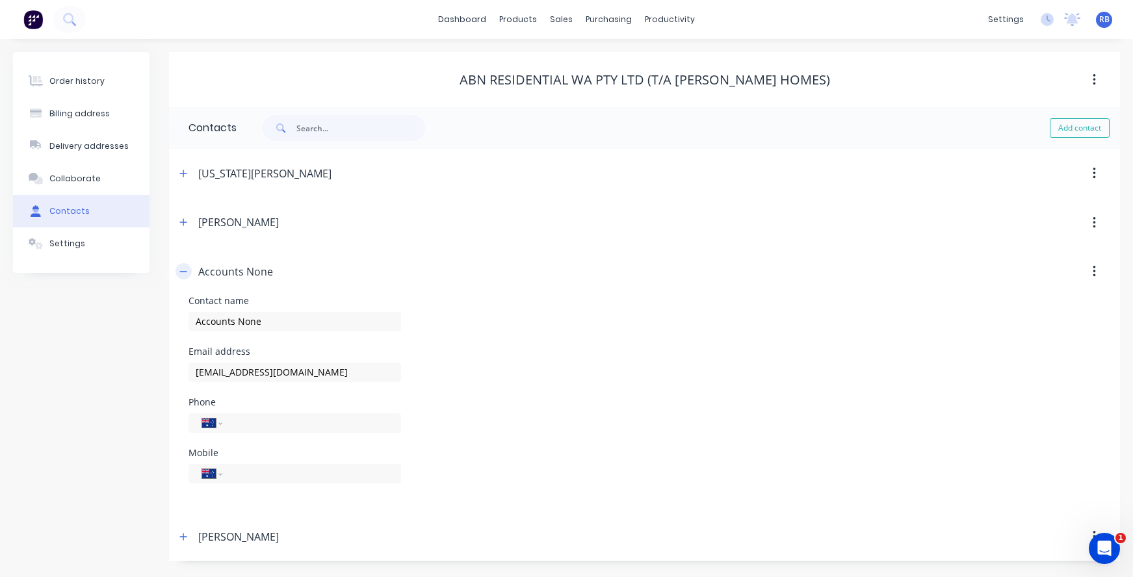
click at [183, 269] on icon "button" at bounding box center [183, 271] width 8 height 9
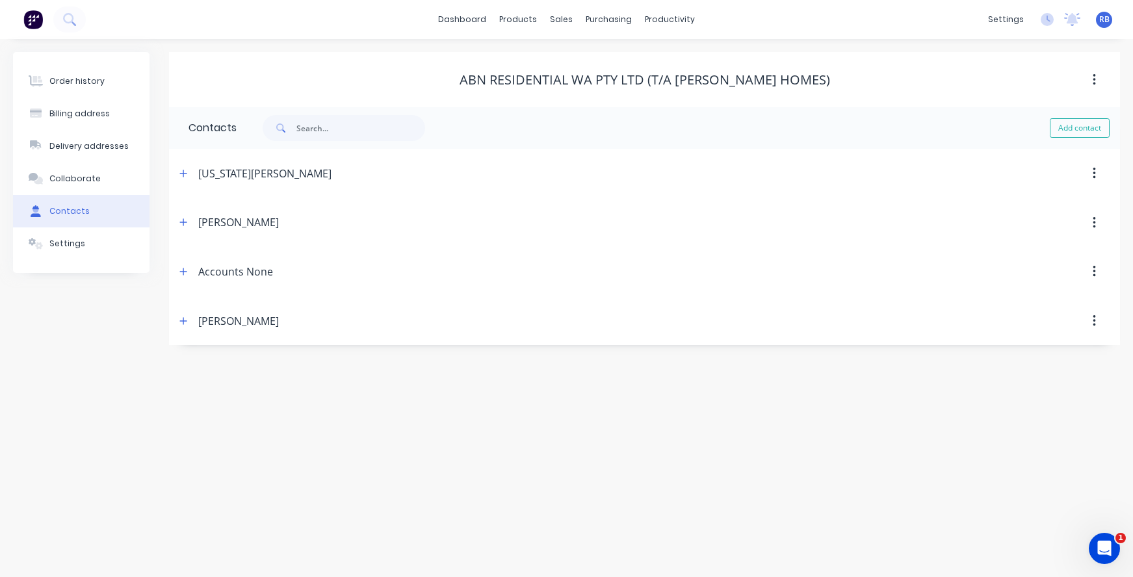
click at [1098, 267] on button "button" at bounding box center [1094, 271] width 31 height 23
click at [239, 278] on div "Accounts None" at bounding box center [235, 272] width 75 height 16
click at [212, 270] on div "Accounts None" at bounding box center [235, 272] width 75 height 16
click at [185, 269] on icon "button" at bounding box center [183, 271] width 8 height 9
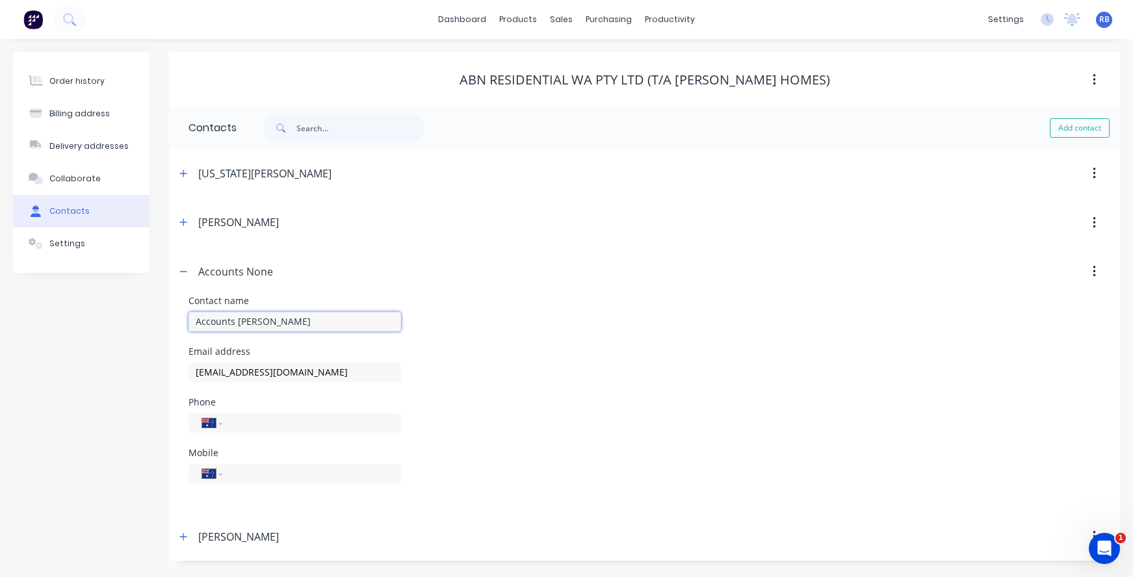
click at [244, 322] on input "Accounts [PERSON_NAME]" at bounding box center [294, 321] width 213 height 19
type input "Accounts [PERSON_NAME]"
click at [184, 270] on icon "button" at bounding box center [183, 271] width 8 height 9
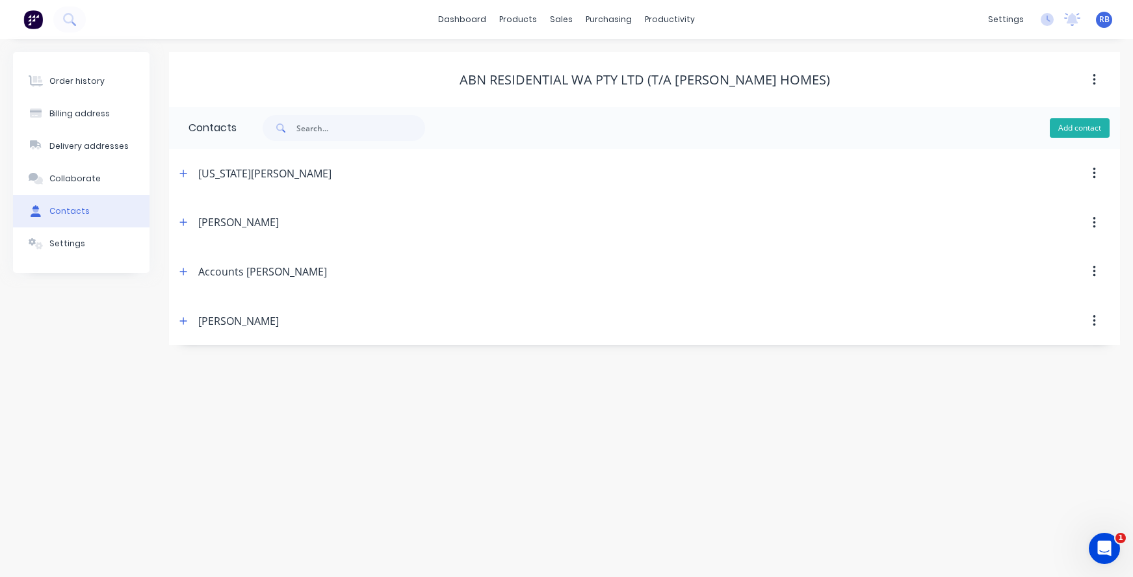
click at [1084, 122] on button "Add contact" at bounding box center [1080, 127] width 60 height 19
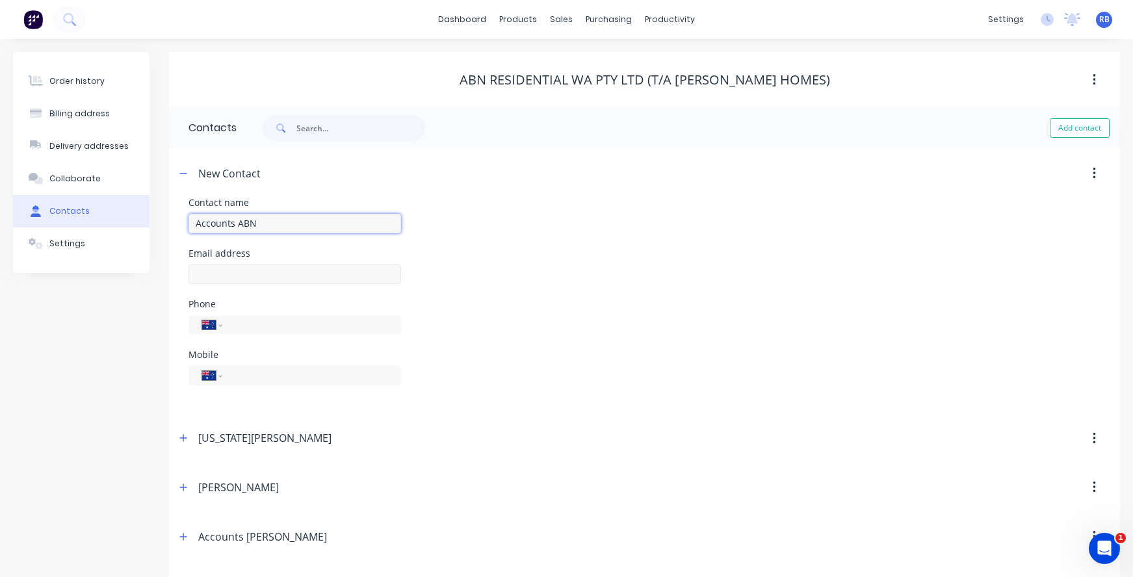
type input "Accounts ABN"
select select "AU"
paste input "[EMAIL_ADDRESS][DOMAIN_NAME]"
type input "[EMAIL_ADDRESS][DOMAIN_NAME]"
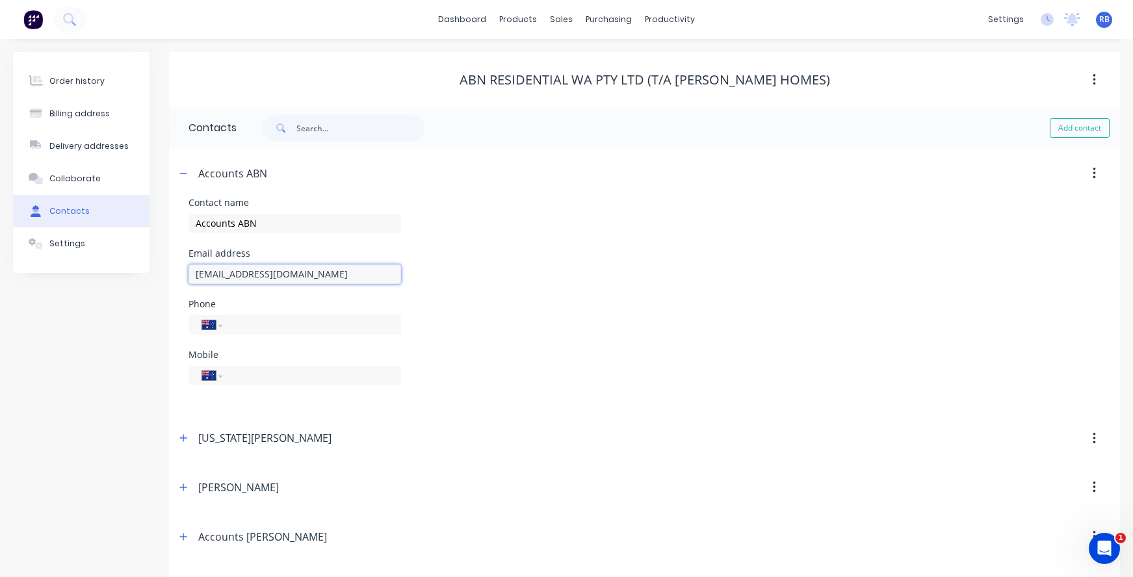
click at [214, 274] on input "[EMAIL_ADDRESS][DOMAIN_NAME]" at bounding box center [294, 273] width 213 height 19
click at [90, 70] on button "Order history" at bounding box center [81, 81] width 136 height 32
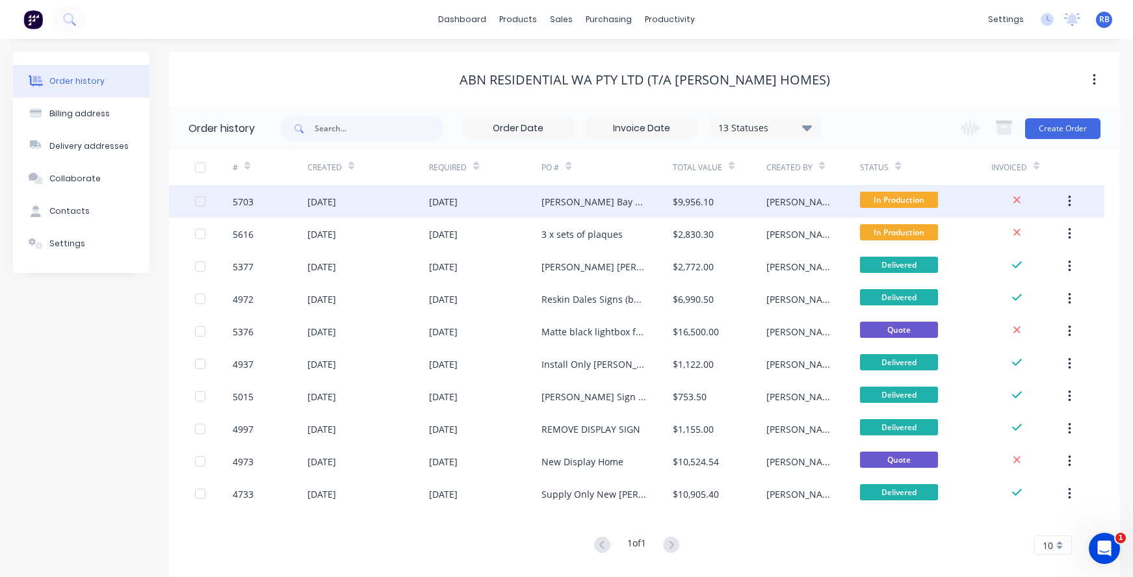
click at [580, 203] on div "[PERSON_NAME] Bay Display Home" at bounding box center [593, 202] width 105 height 14
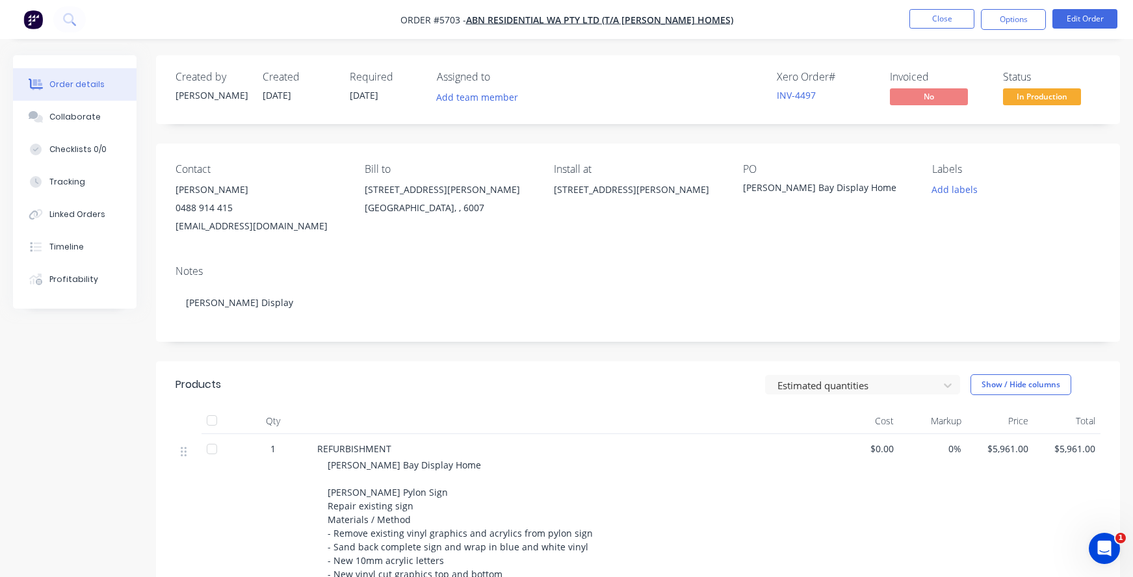
click at [213, 225] on div "[EMAIL_ADDRESS][DOMAIN_NAME]" at bounding box center [259, 226] width 168 height 18
drag, startPoint x: 287, startPoint y: 227, endPoint x: 173, endPoint y: 220, distance: 114.6
click at [173, 220] on div "Contact [PERSON_NAME] [PHONE_NUMBER] [EMAIL_ADDRESS][DOMAIN_NAME] Bill to [STRE…" at bounding box center [638, 199] width 964 height 111
copy div "[EMAIL_ADDRESS][DOMAIN_NAME]"
click at [923, 21] on button "Close" at bounding box center [941, 18] width 65 height 19
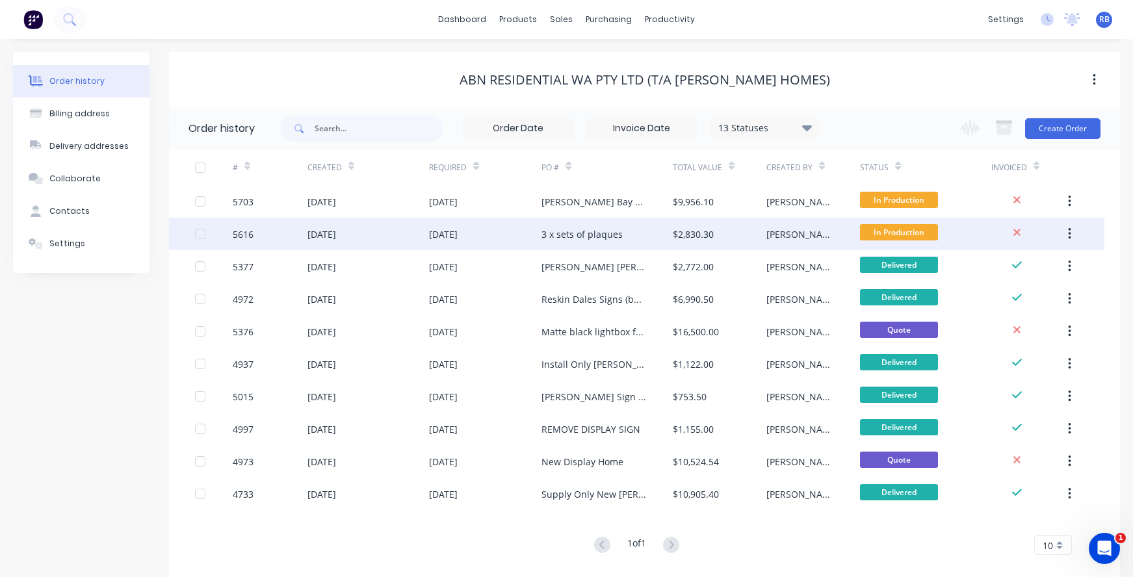
click at [591, 227] on div "3 x sets of plaques" at bounding box center [581, 234] width 81 height 14
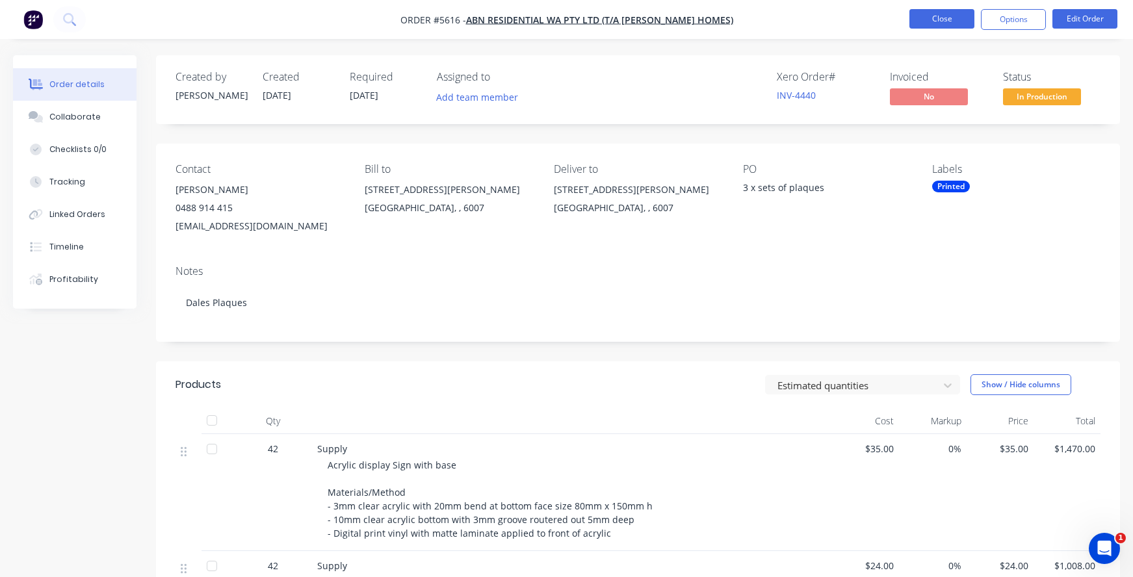
click at [942, 17] on button "Close" at bounding box center [941, 18] width 65 height 19
